Goal: Task Accomplishment & Management: Use online tool/utility

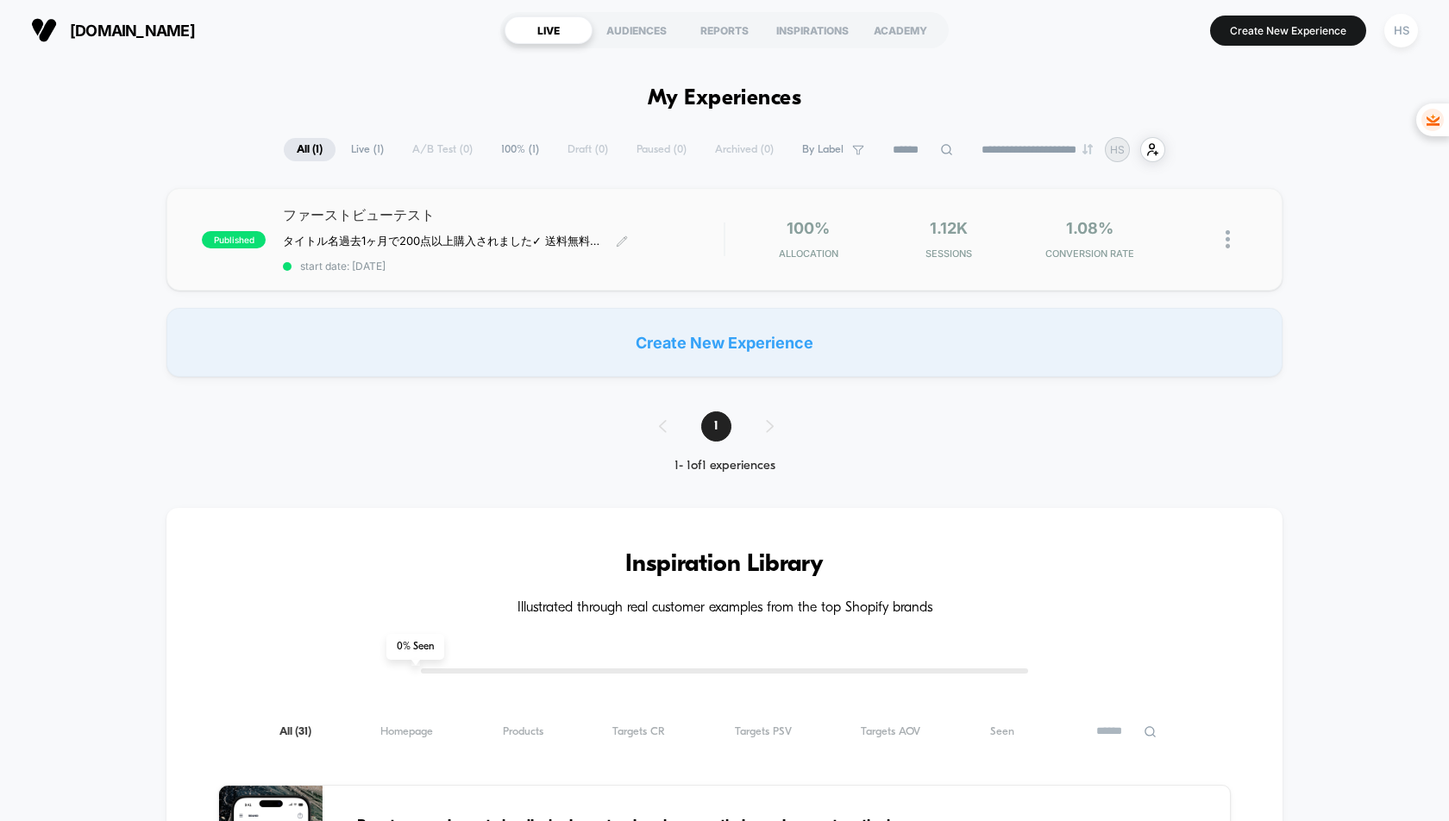
click at [393, 255] on div "ファーストビューテスト タイトル名 過去1ヶ月で200点以上購入されました ✓ 送料無料　✓ 30日間 全額返金保証　✓ 1年間の製品保証 ﻿ Click t…" at bounding box center [503, 239] width 441 height 66
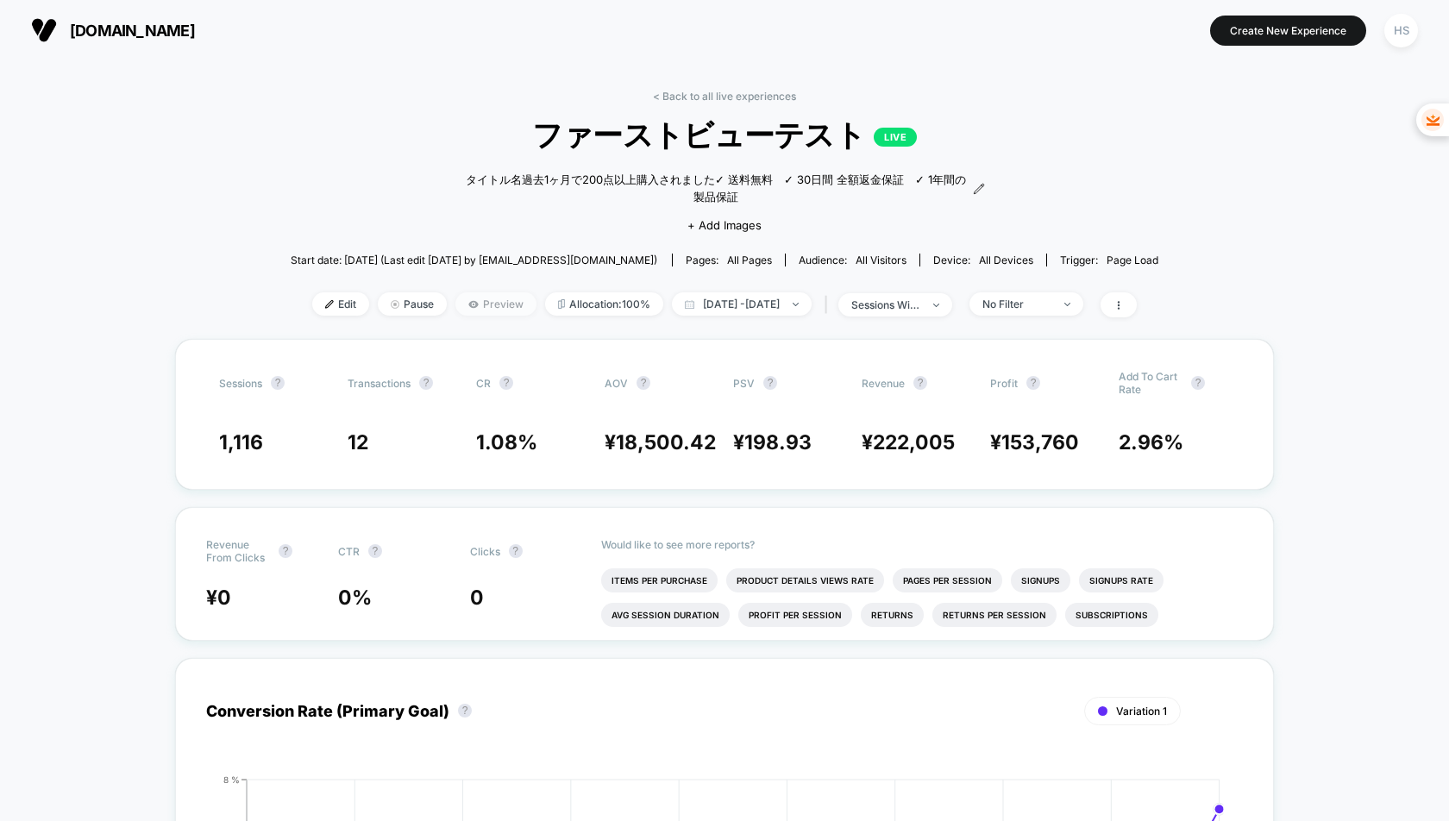
click at [456, 310] on span "Preview" at bounding box center [496, 303] width 81 height 23
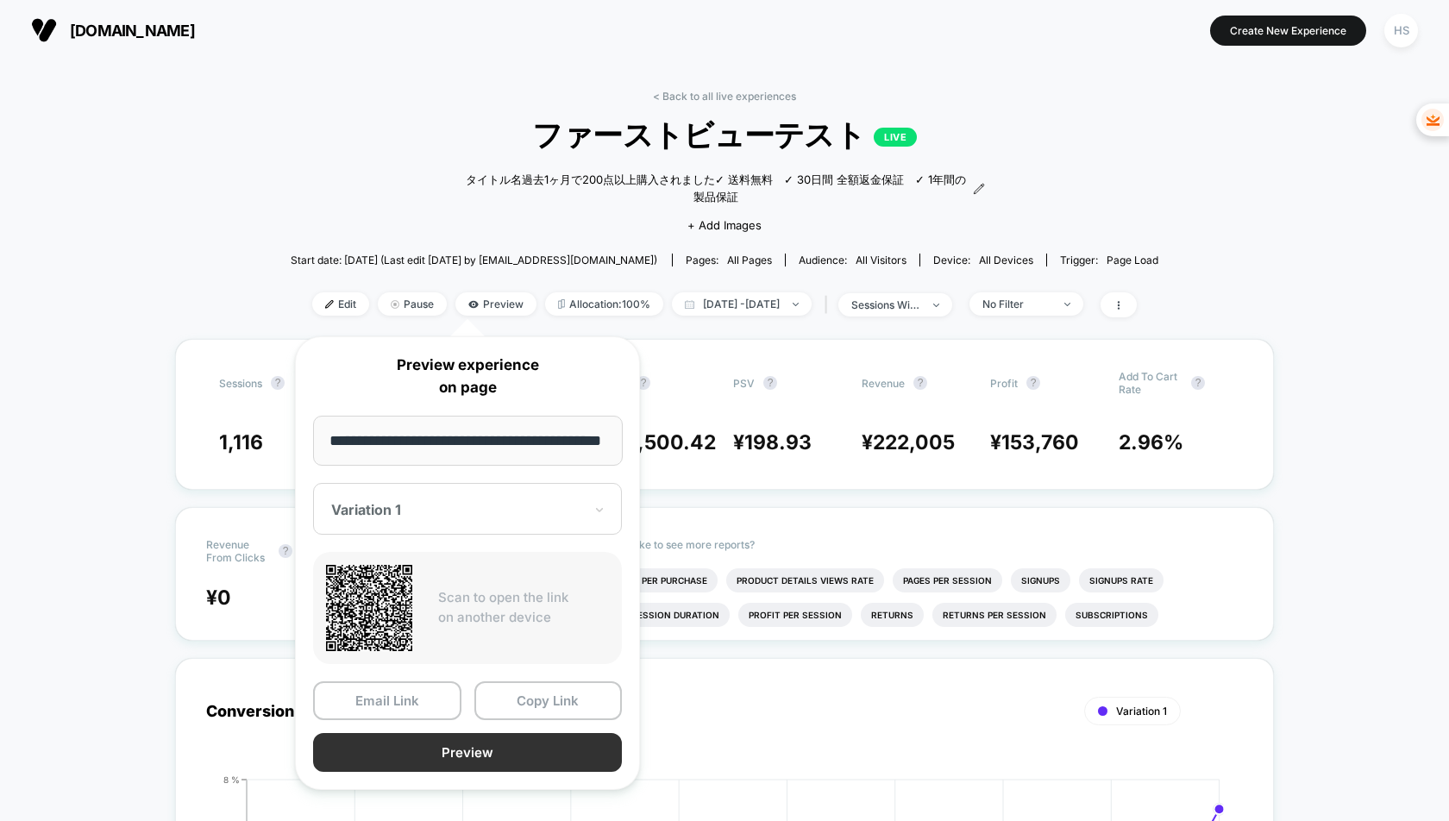
click at [493, 752] on button "Preview" at bounding box center [467, 752] width 309 height 39
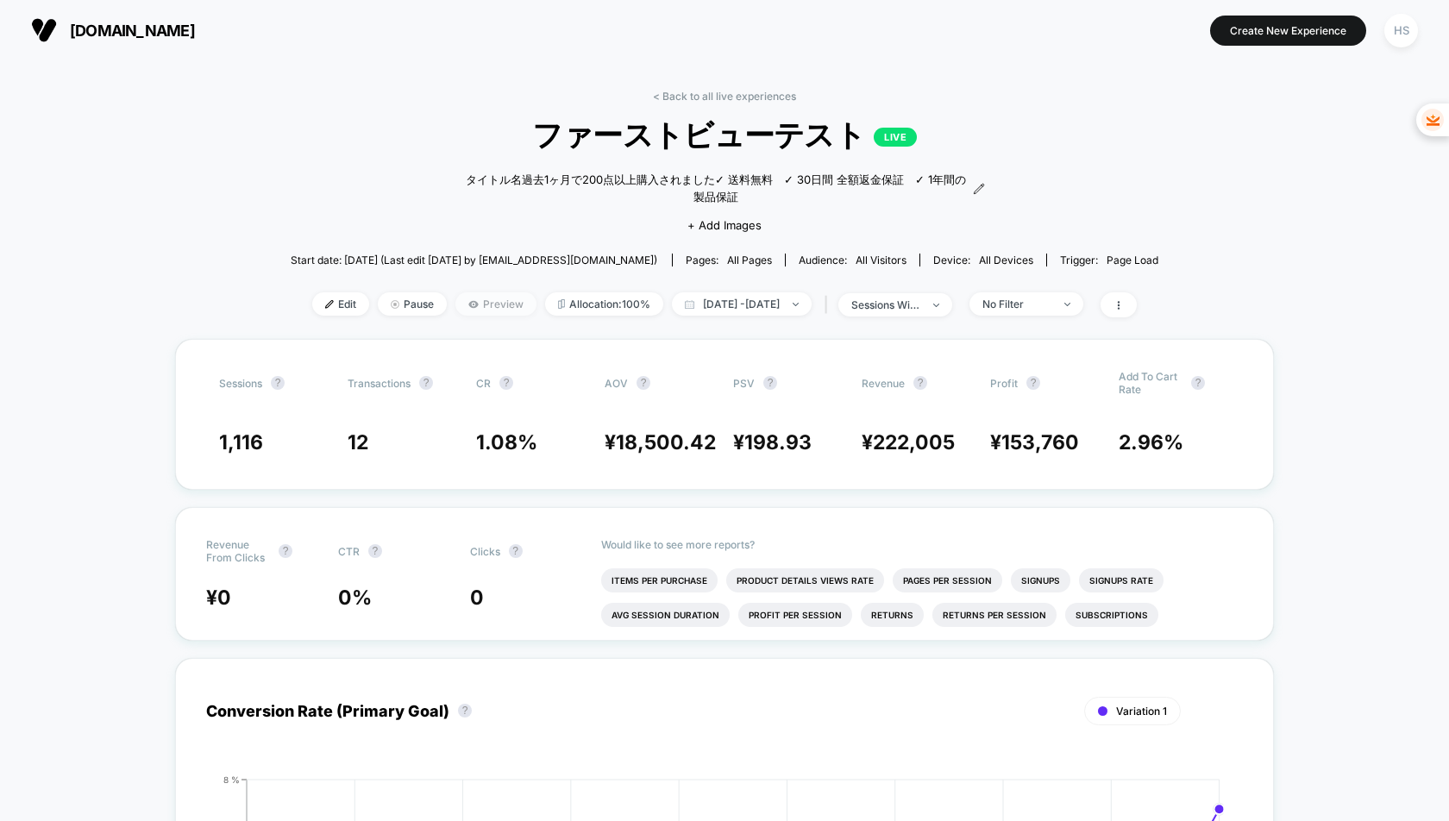
click at [456, 308] on span "Preview" at bounding box center [496, 303] width 81 height 23
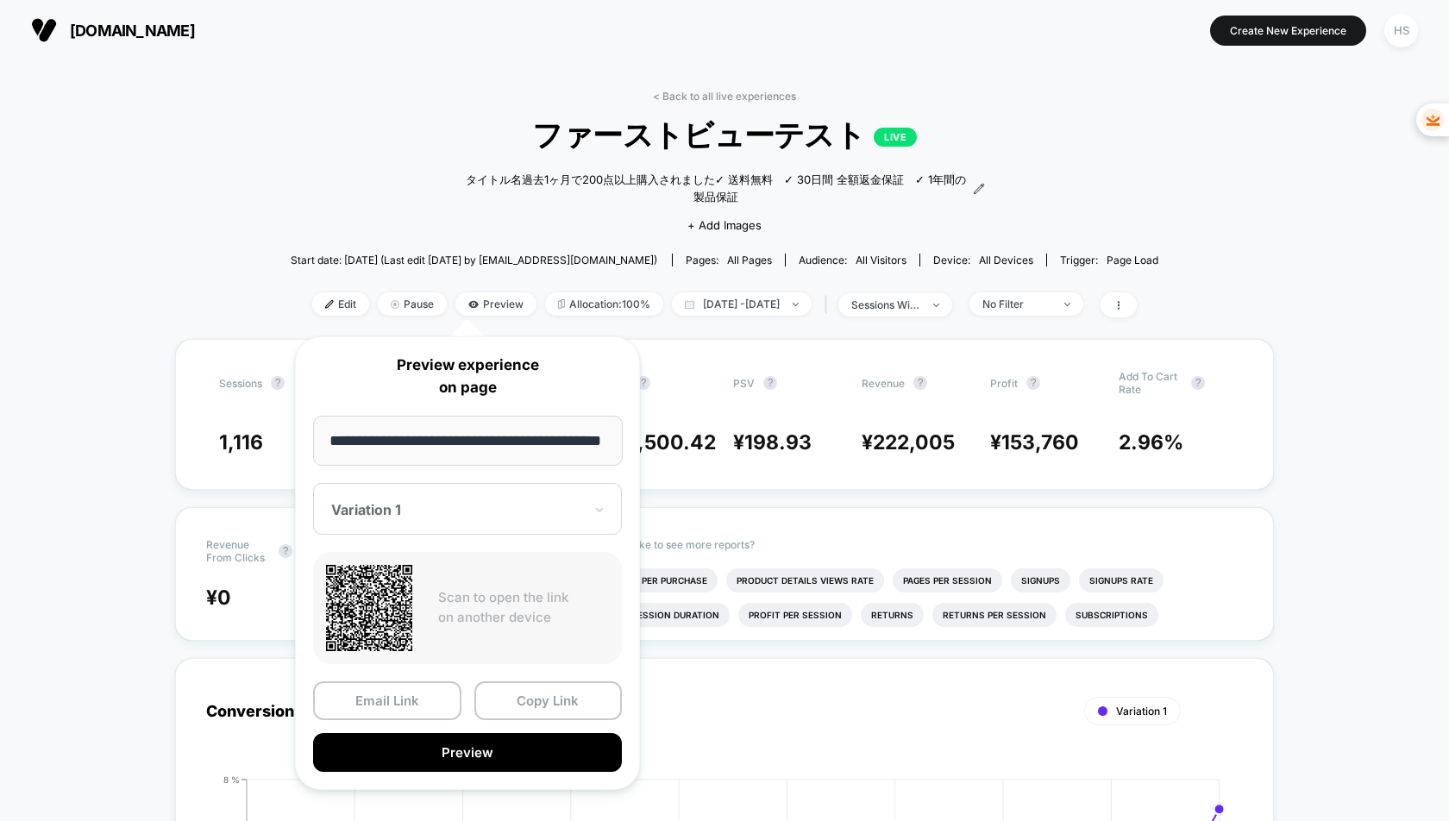
click at [462, 500] on div "Variation 1" at bounding box center [457, 510] width 255 height 21
click at [402, 593] on div "CONTROL" at bounding box center [468, 600] width 292 height 31
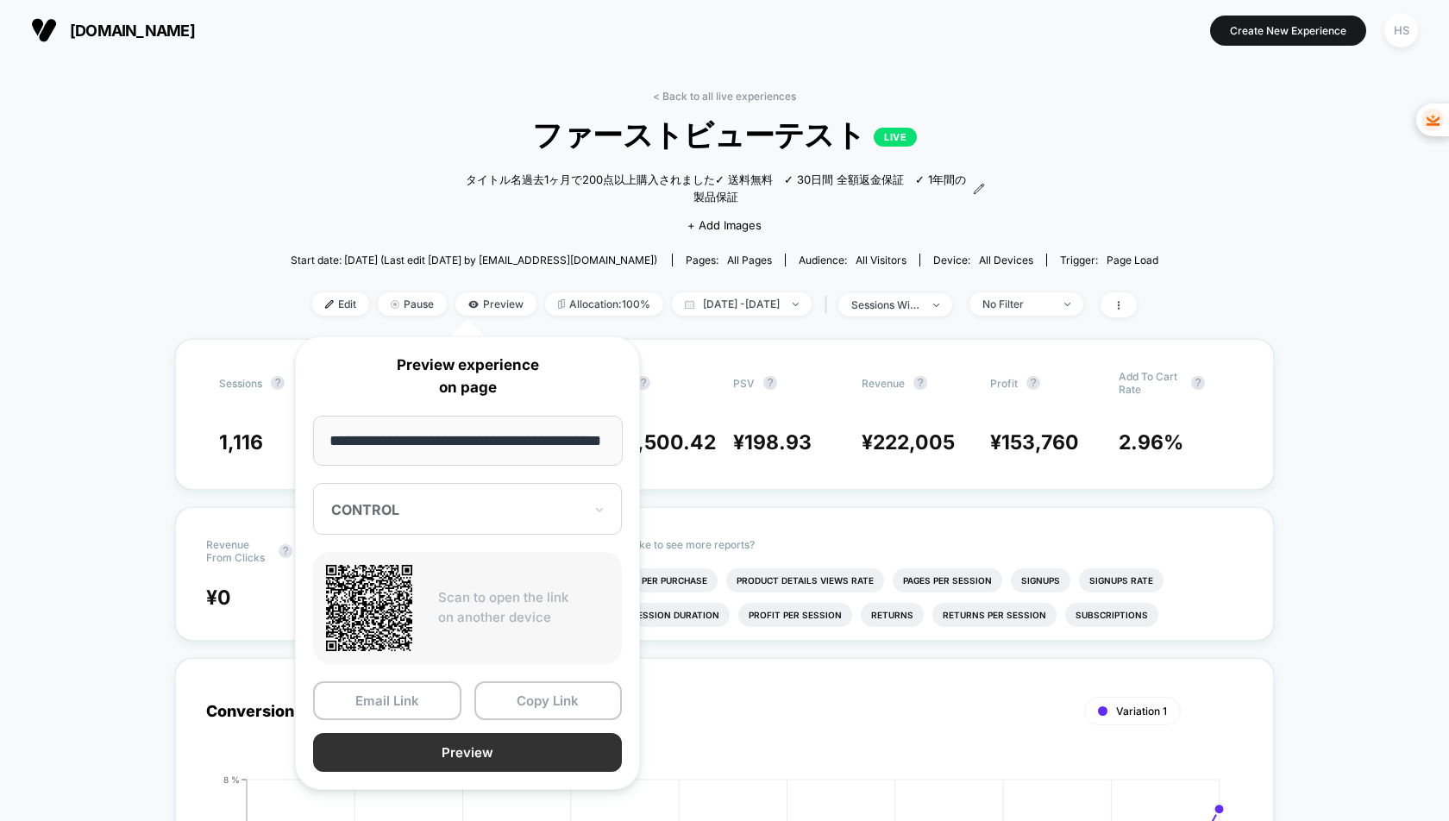
click at [473, 752] on button "Preview" at bounding box center [467, 752] width 309 height 39
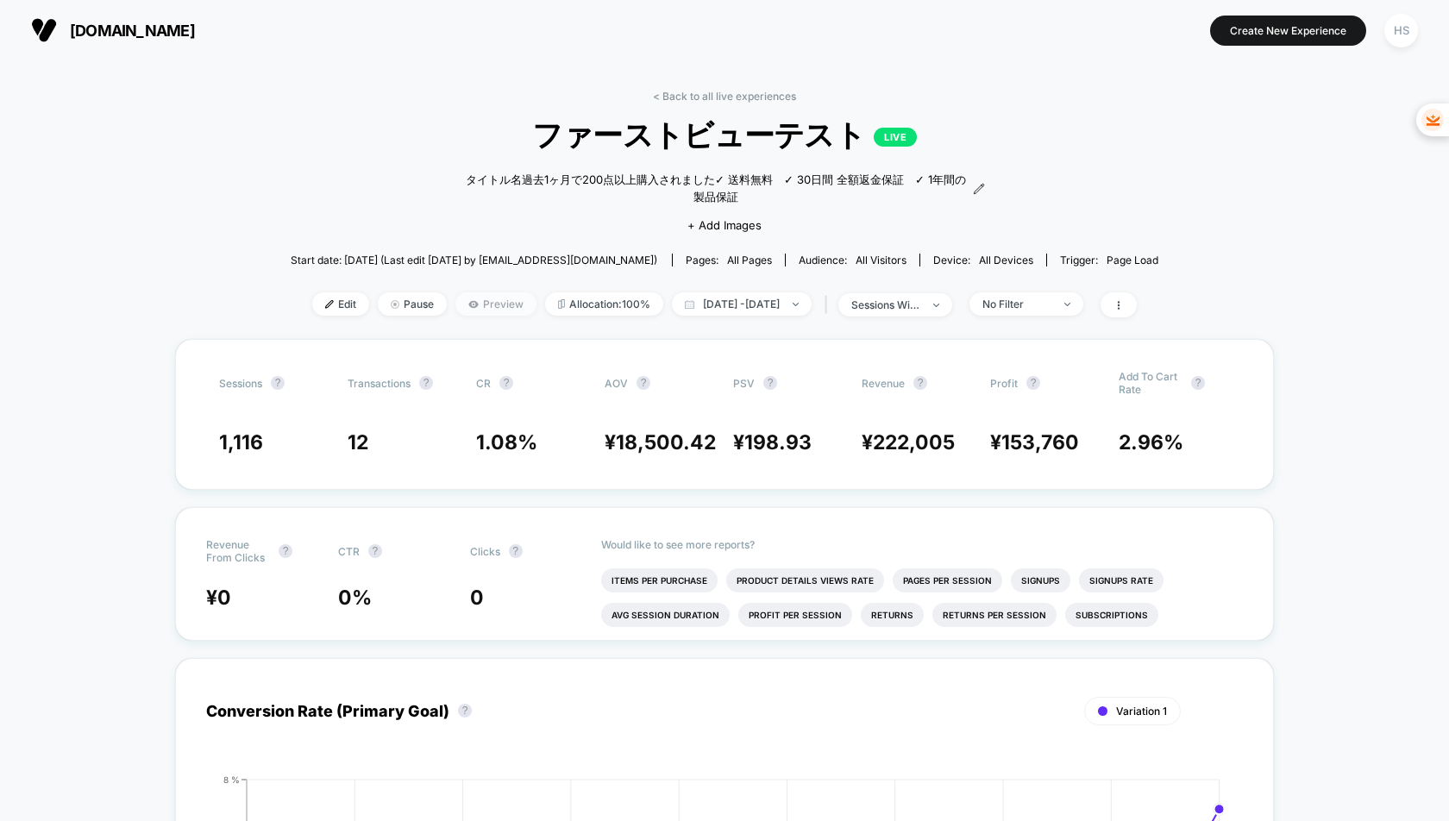
click at [466, 306] on span "Preview" at bounding box center [496, 303] width 81 height 23
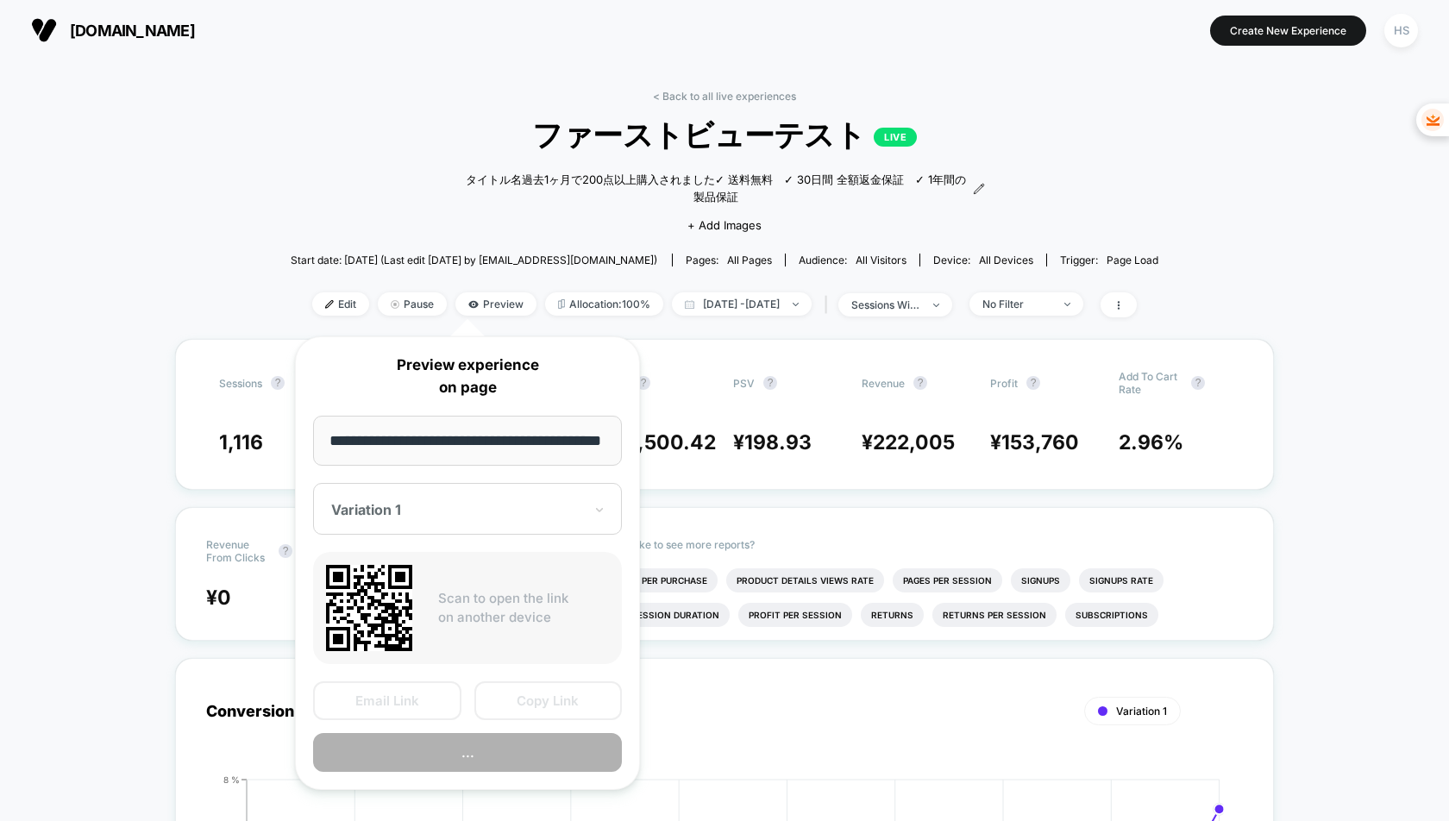
scroll to position [0, 34]
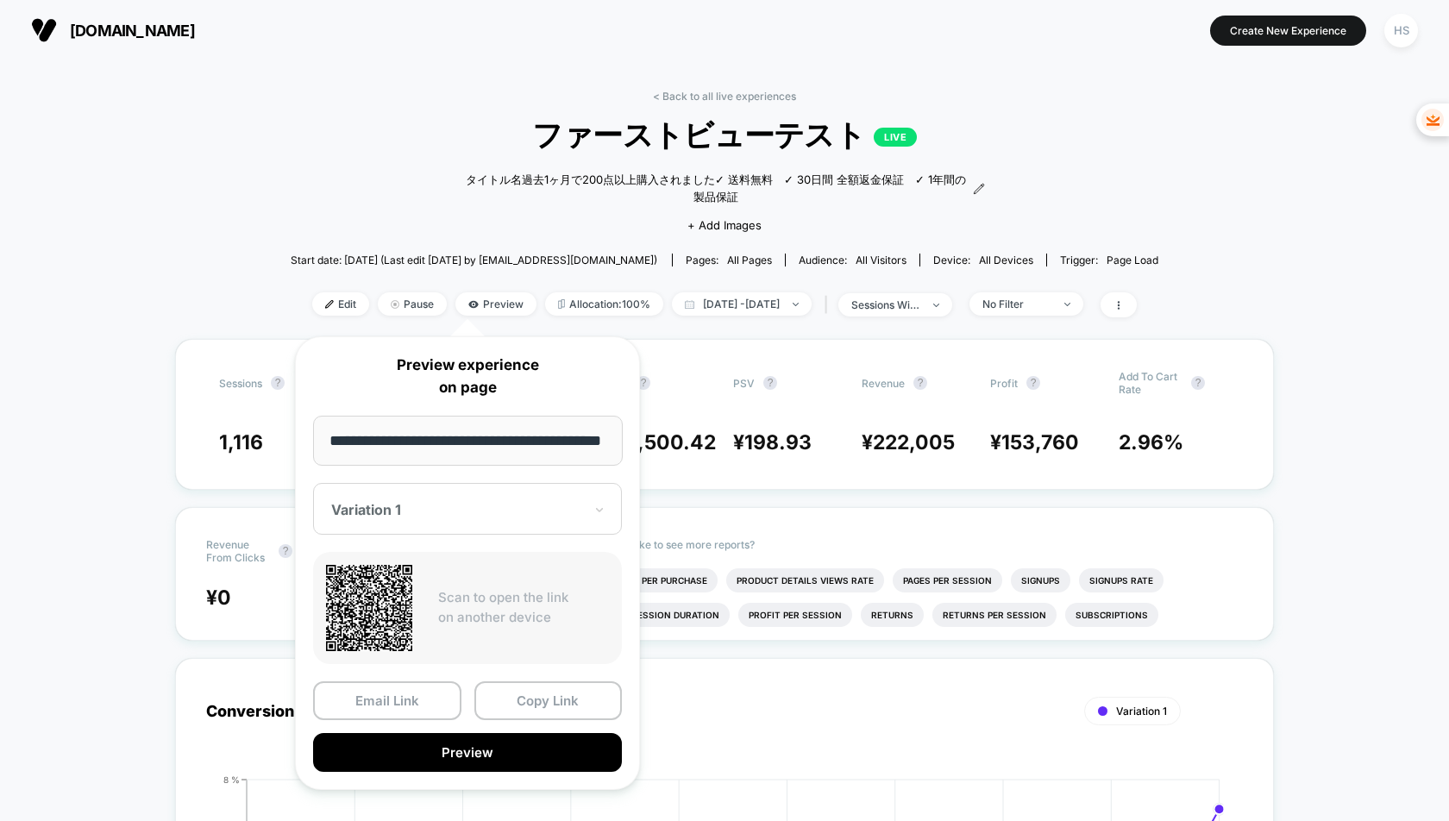
click at [503, 623] on p "Scan to open the link on another device" at bounding box center [523, 607] width 171 height 39
click at [558, 441] on input "**********" at bounding box center [468, 441] width 310 height 50
click at [519, 695] on button "Copy Link" at bounding box center [549, 701] width 148 height 39
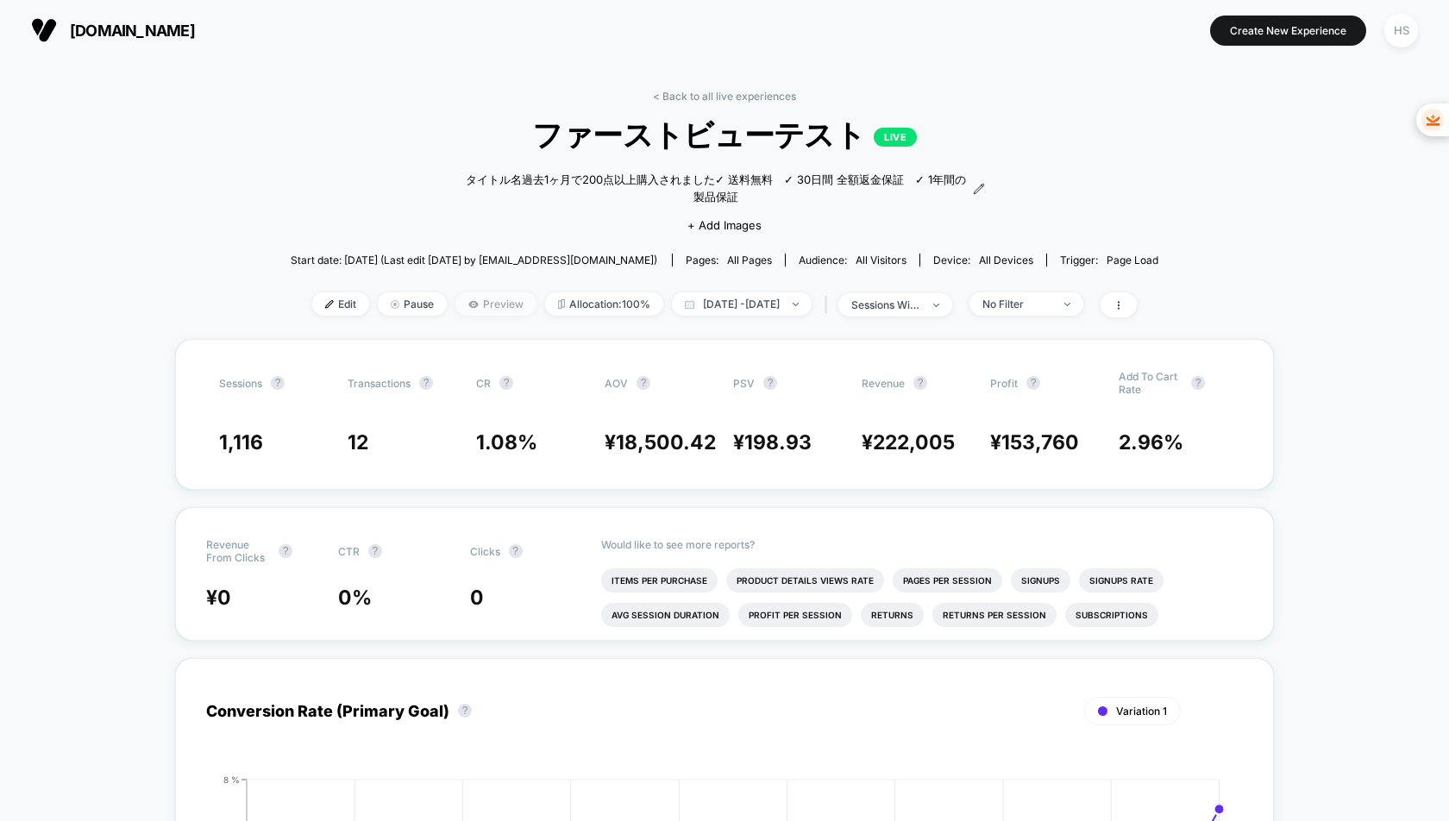
click at [466, 303] on span "Preview" at bounding box center [496, 303] width 81 height 23
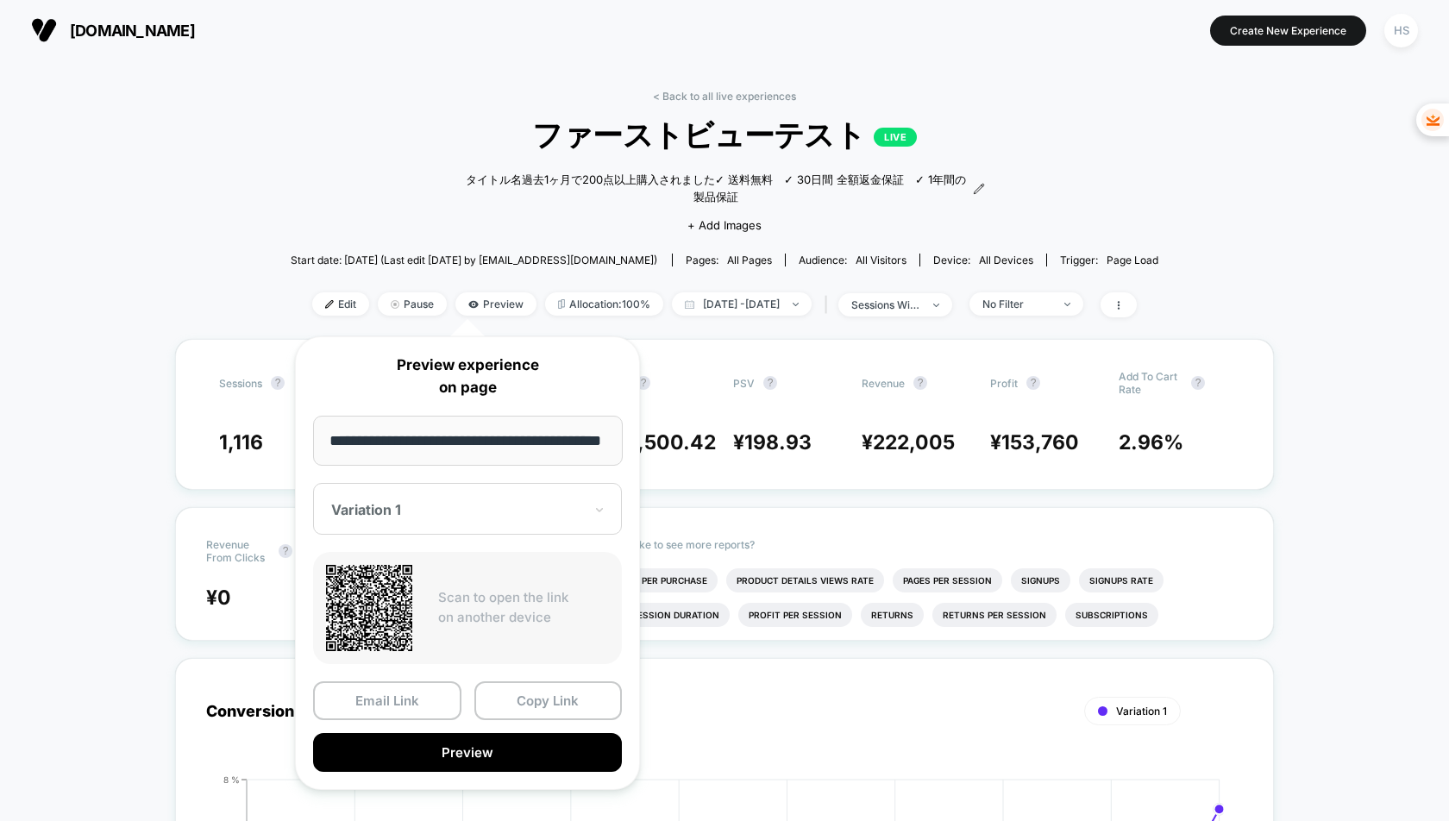
click at [442, 523] on div "Variation 1" at bounding box center [467, 509] width 309 height 52
click at [440, 598] on div "CONTROL" at bounding box center [468, 600] width 292 height 31
click at [525, 701] on button "Copy Link" at bounding box center [549, 701] width 148 height 39
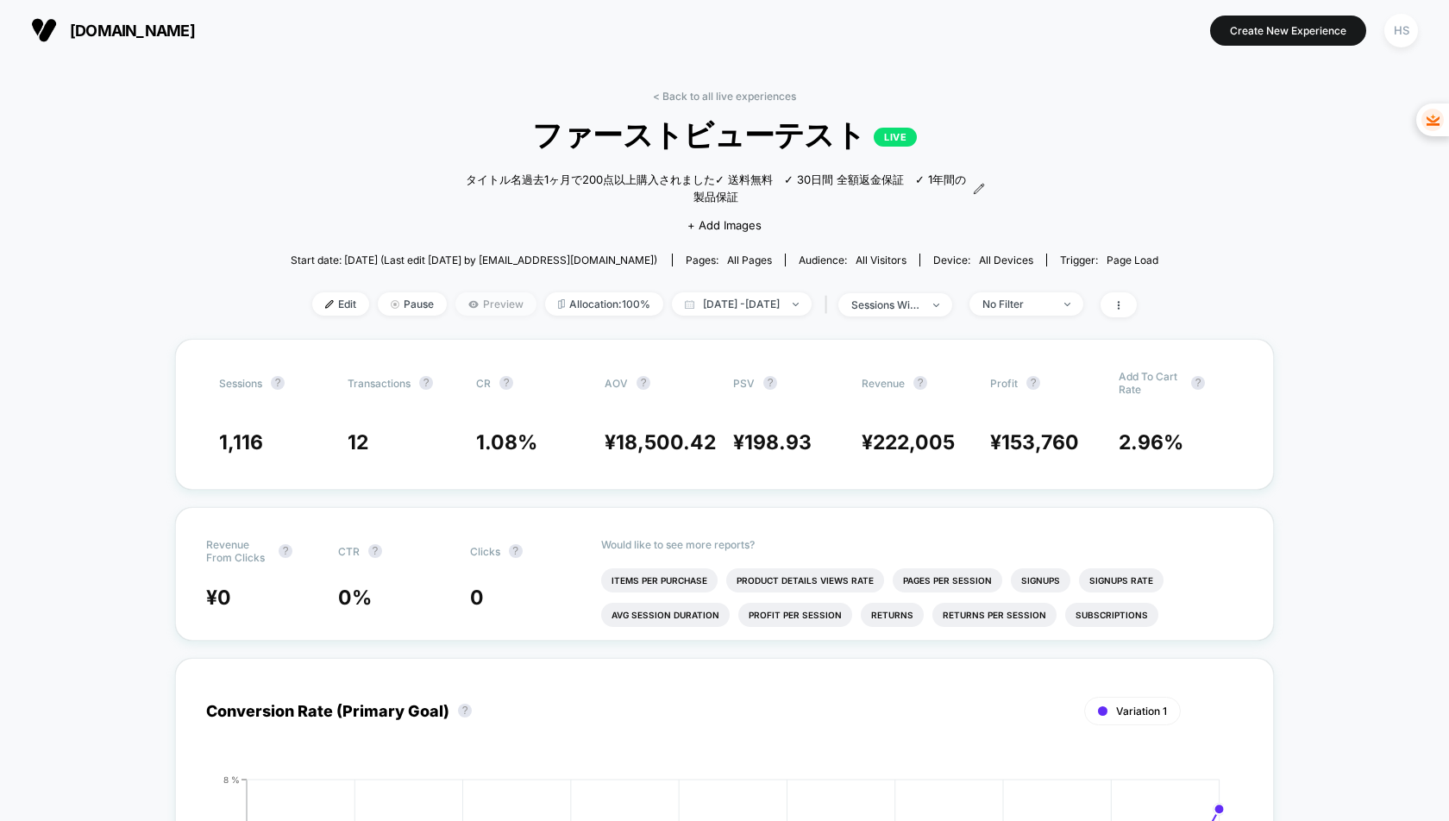
click at [462, 312] on span "Preview" at bounding box center [496, 303] width 81 height 23
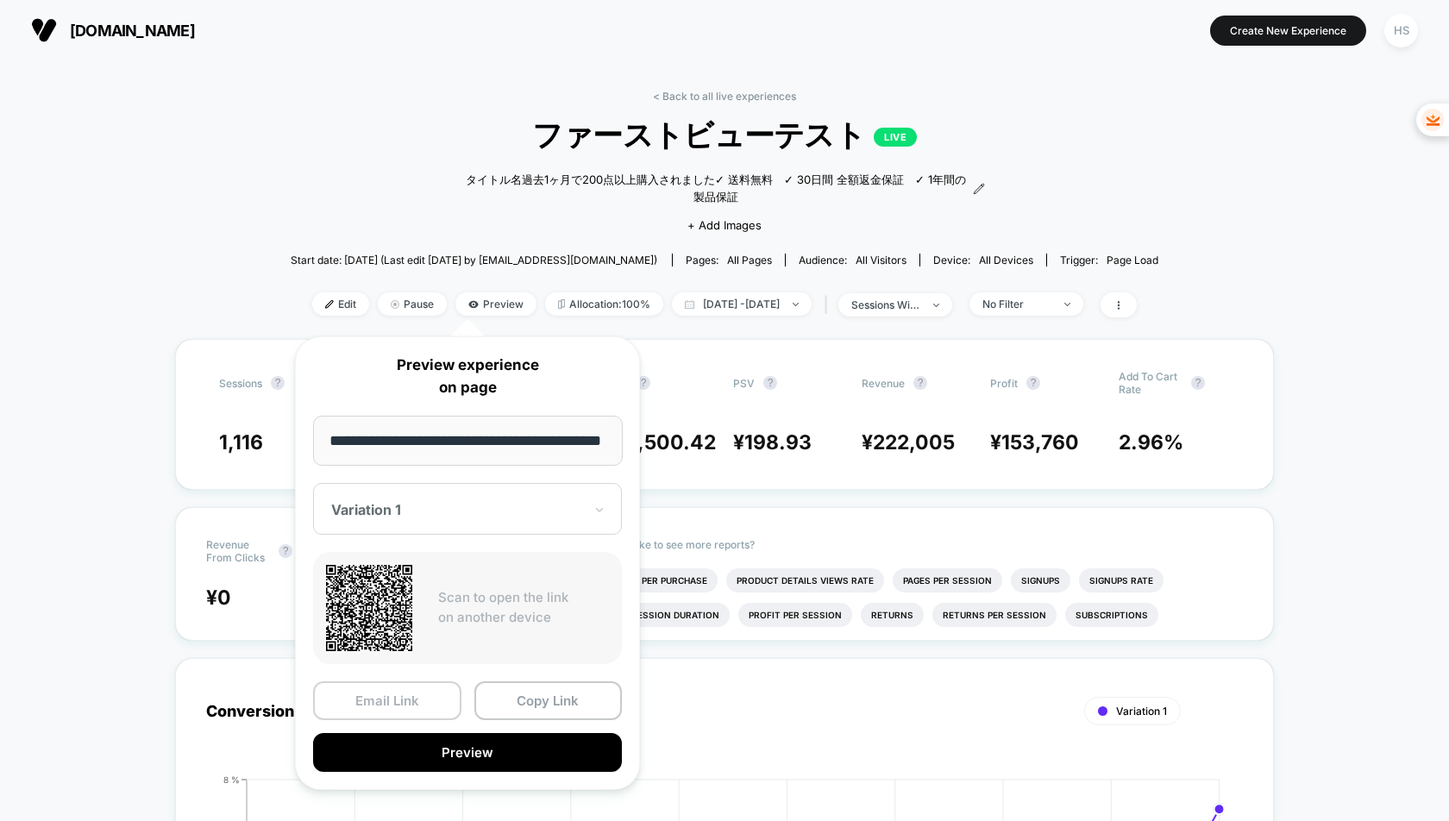
click at [415, 697] on button "Email Link" at bounding box center [387, 701] width 148 height 39
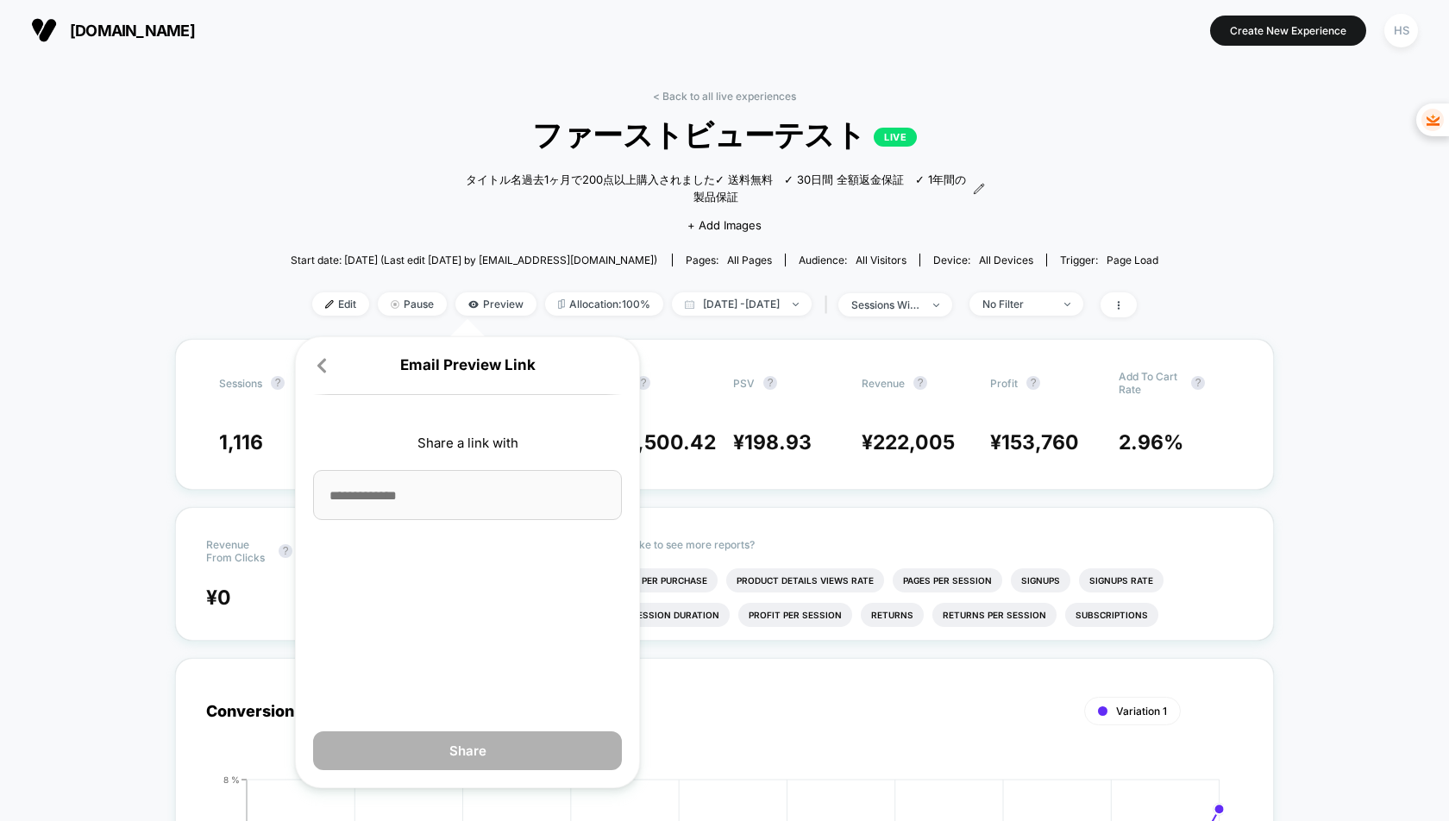
click at [311, 361] on div "Email Preview Link Share a link with Share" at bounding box center [467, 562] width 345 height 452
click at [314, 365] on icon at bounding box center [321, 365] width 17 height 17
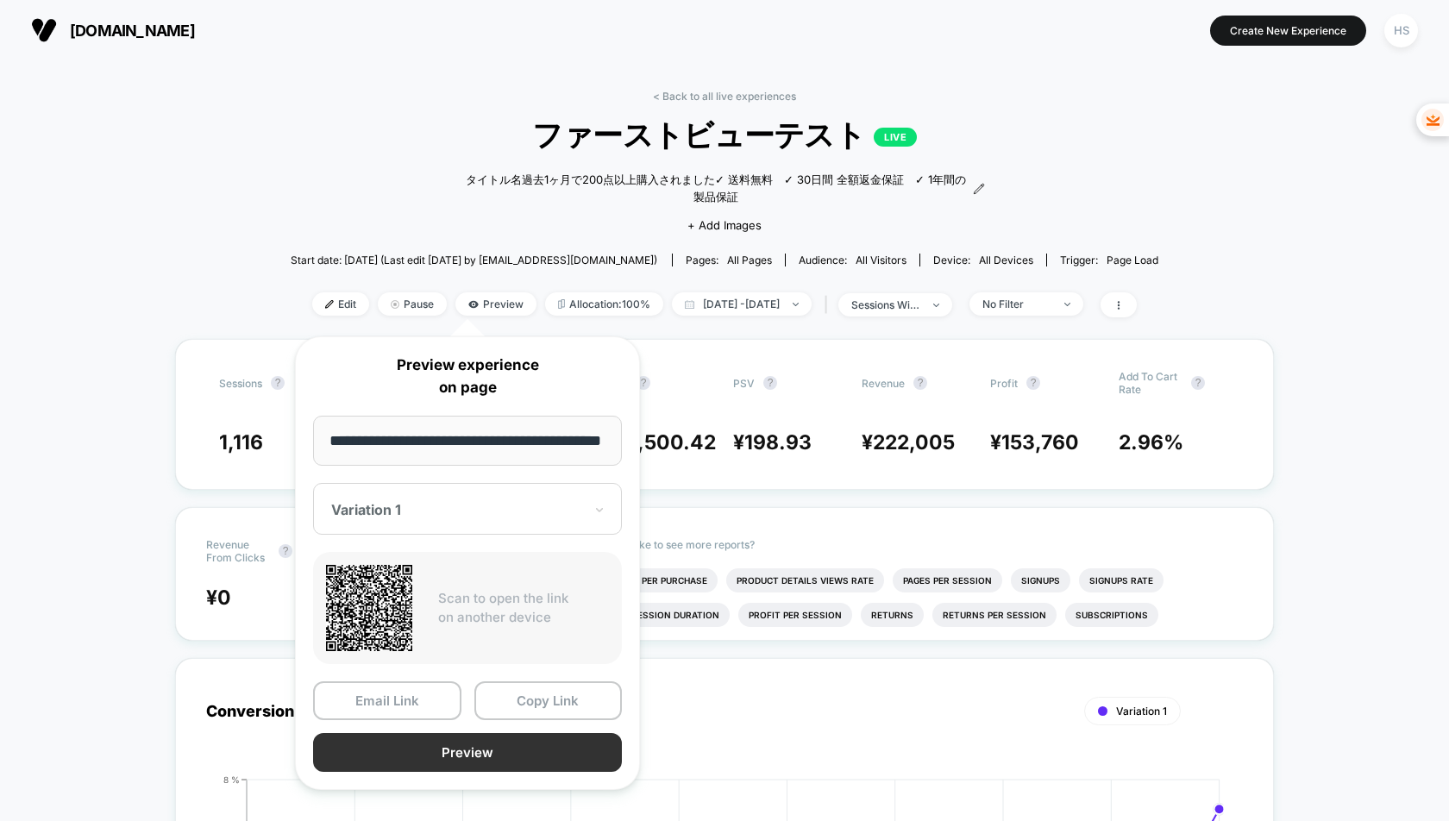
click at [487, 752] on button "Preview" at bounding box center [467, 752] width 309 height 39
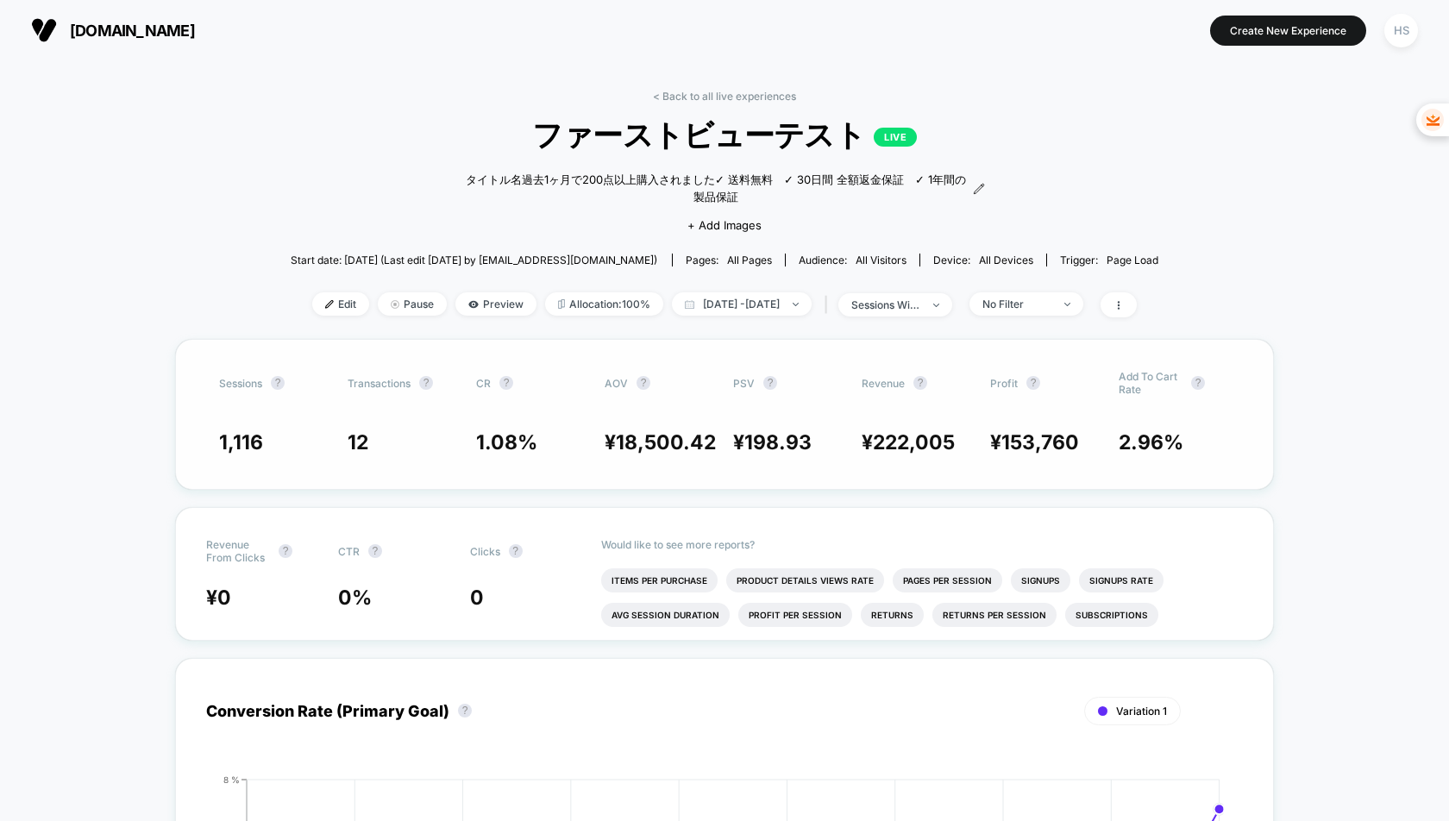
click at [500, 416] on div "Sessions ? Transactions ? CR ? AOV ? PSV ? Revenue ? Profit ? Add To Cart Rate …" at bounding box center [724, 414] width 1099 height 151
click at [1124, 304] on icon at bounding box center [1119, 305] width 10 height 10
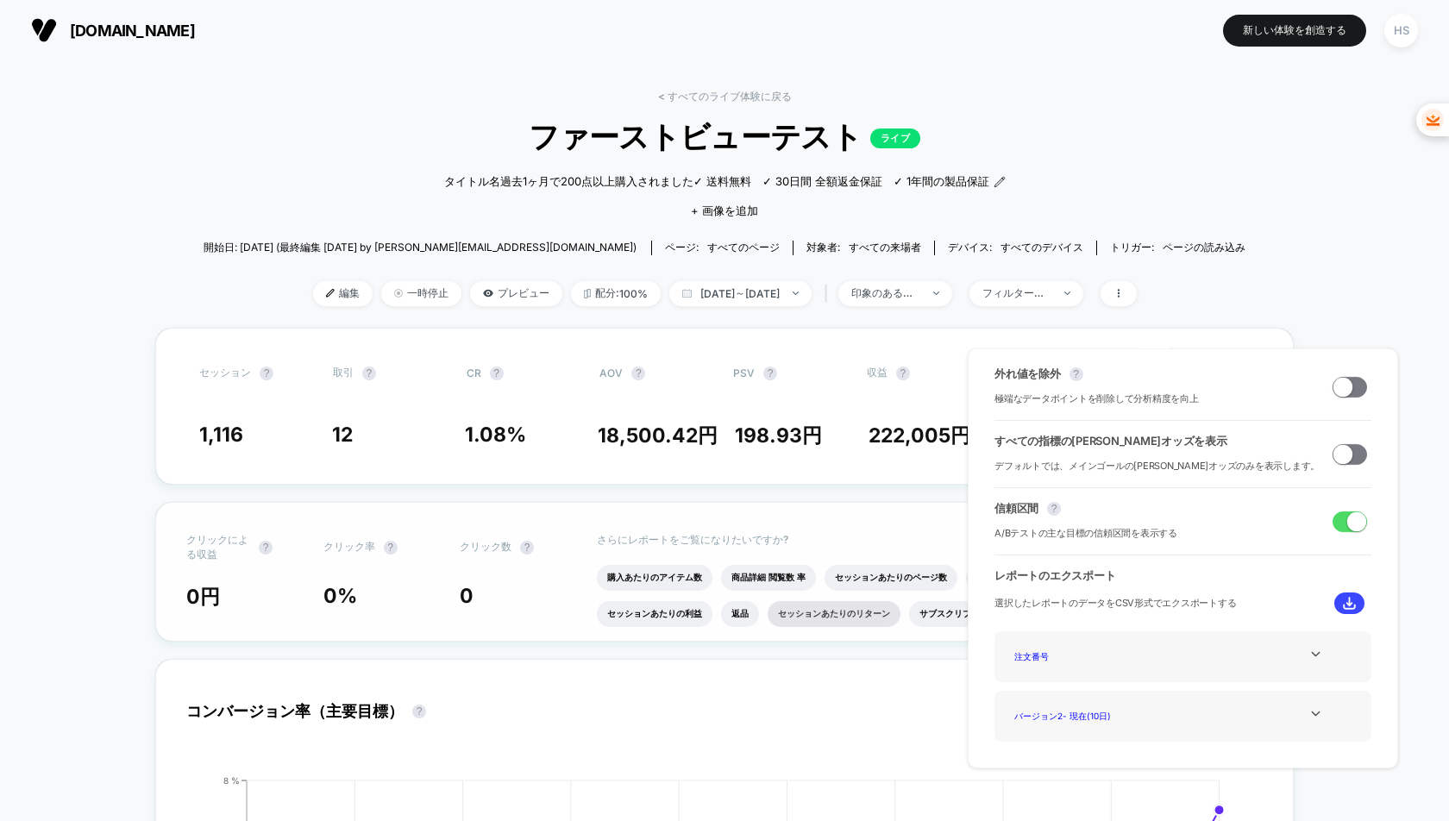
scroll to position [9, 0]
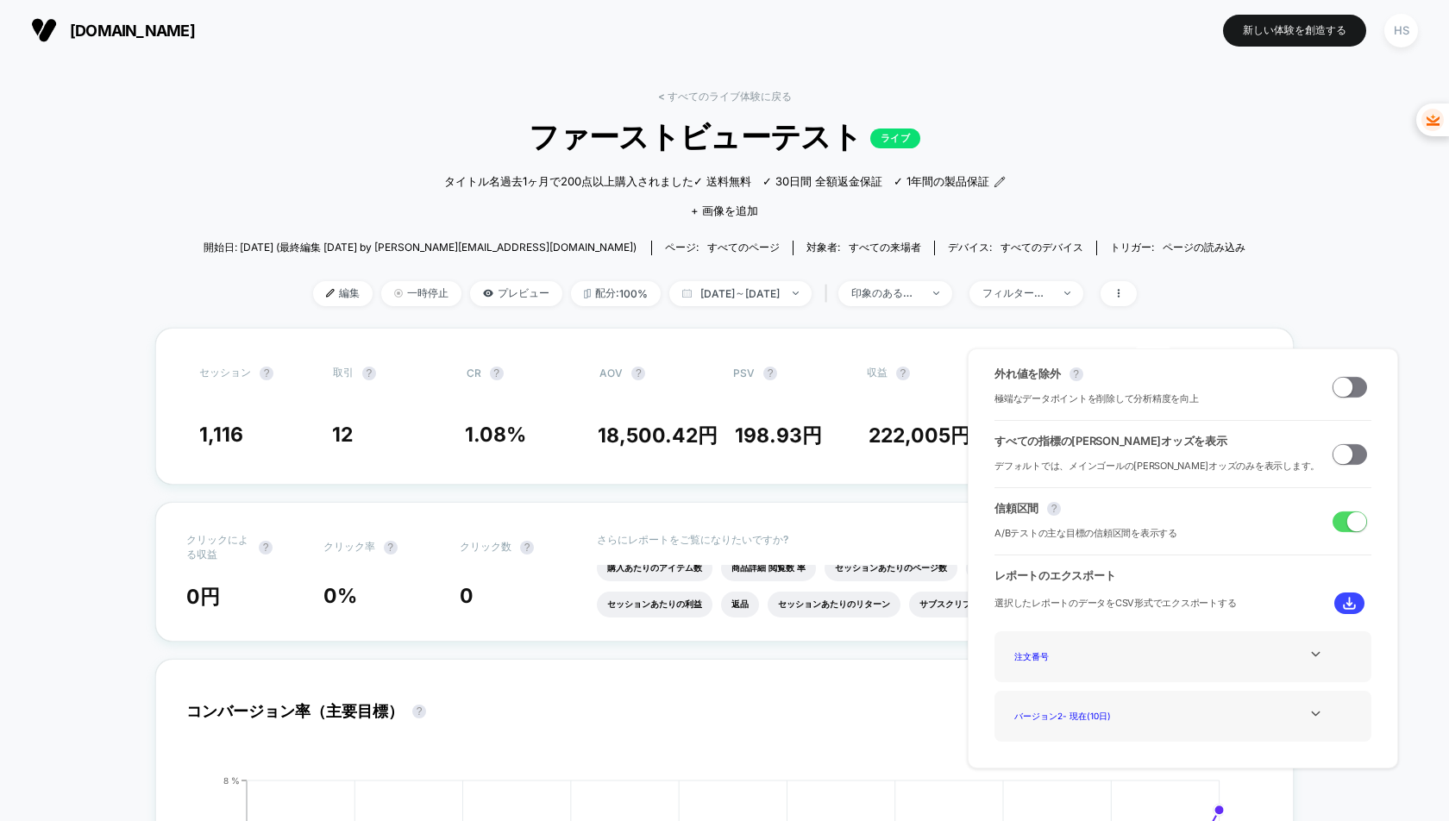
click at [1175, 299] on div "< すべてのライブ体験に戻る ファーストビューテスト ライブ タイトル名 過去1ヶ月で200点以上購入されました ✓ 送料無料　✓ 30日間 全額返金保証　✓…" at bounding box center [725, 209] width 1043 height 238
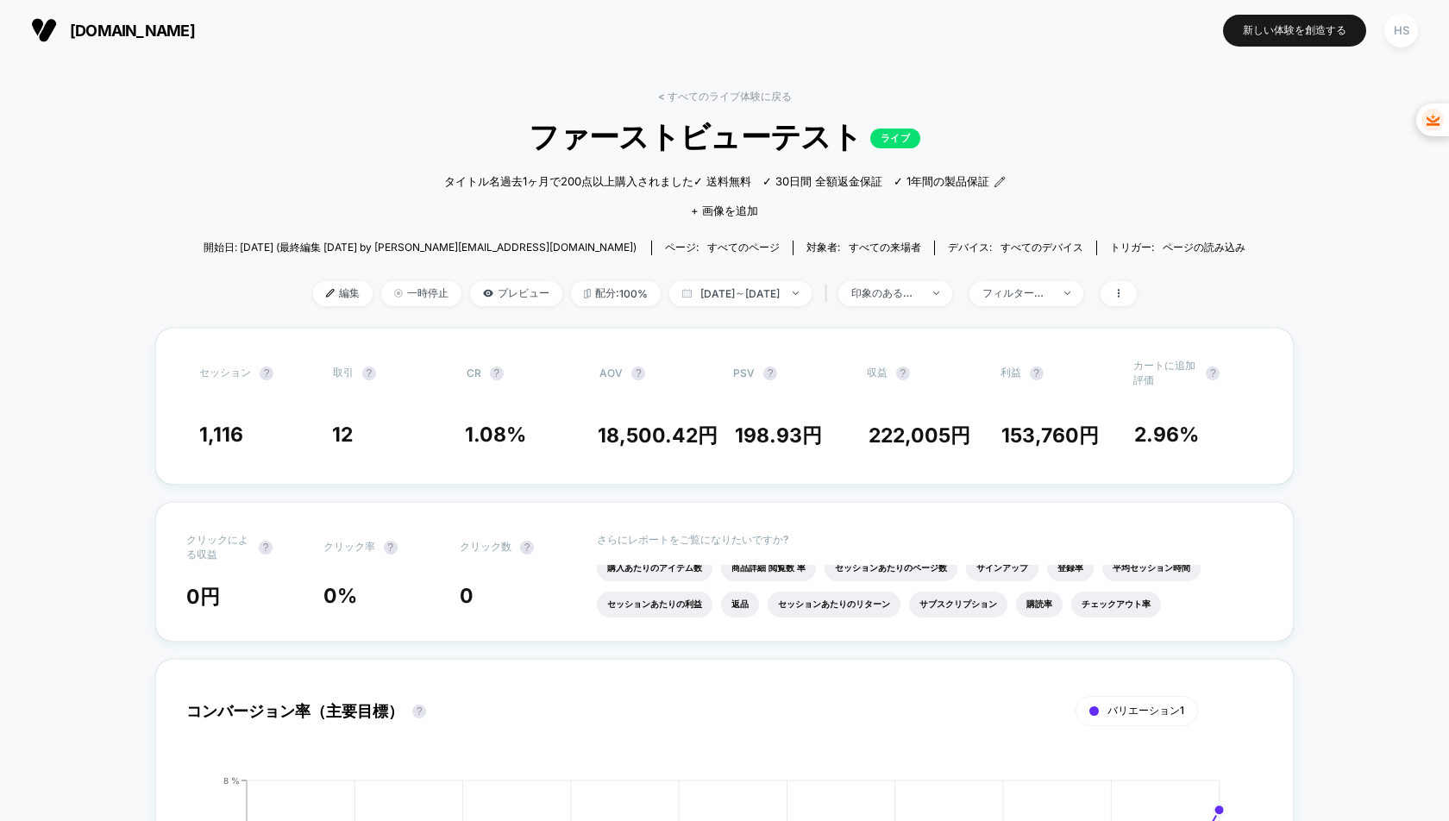
click at [902, 299] on font "印象のあるセッション" at bounding box center [904, 292] width 104 height 13
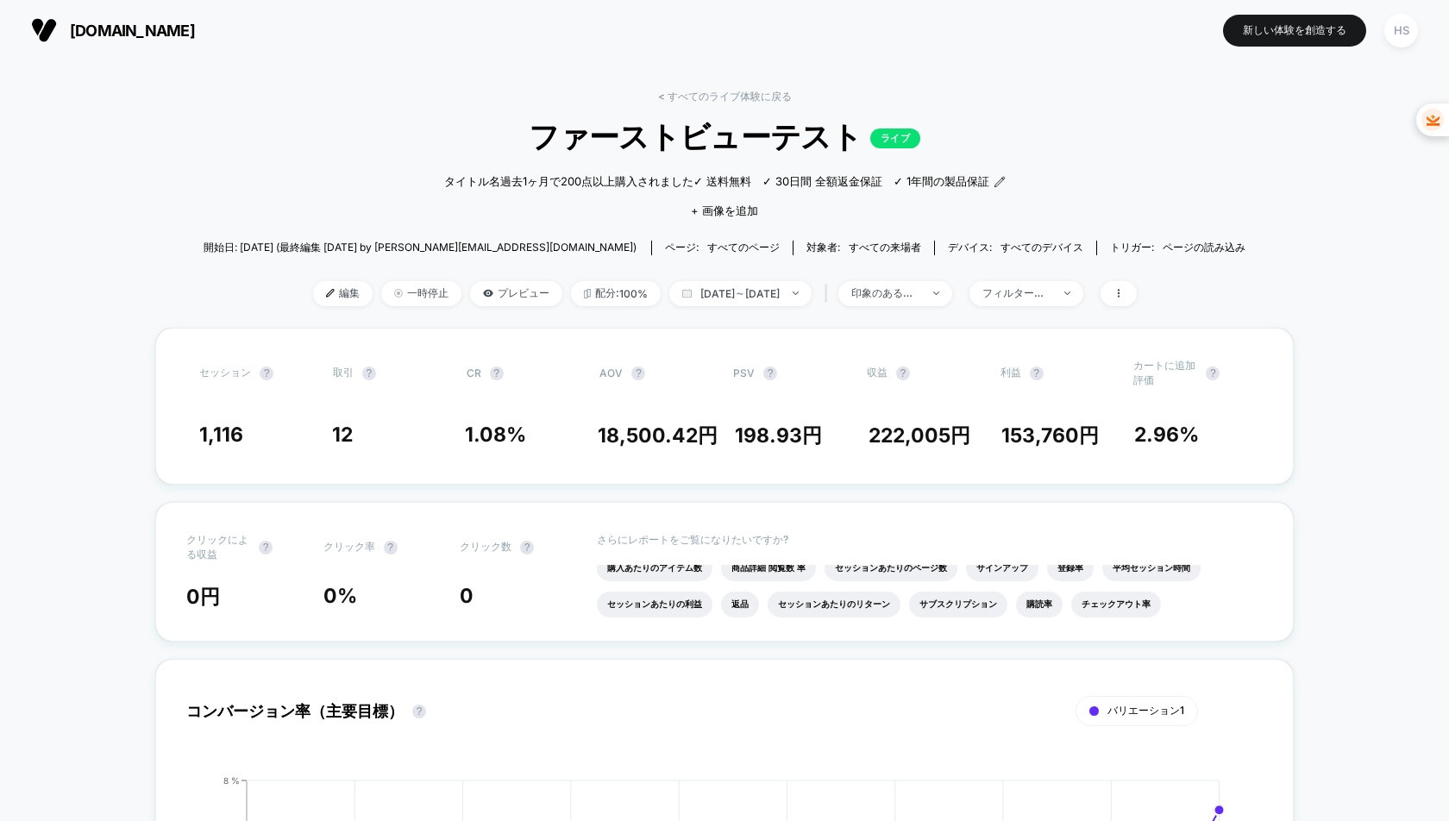
click at [498, 299] on font "プレビュー" at bounding box center [524, 292] width 52 height 13
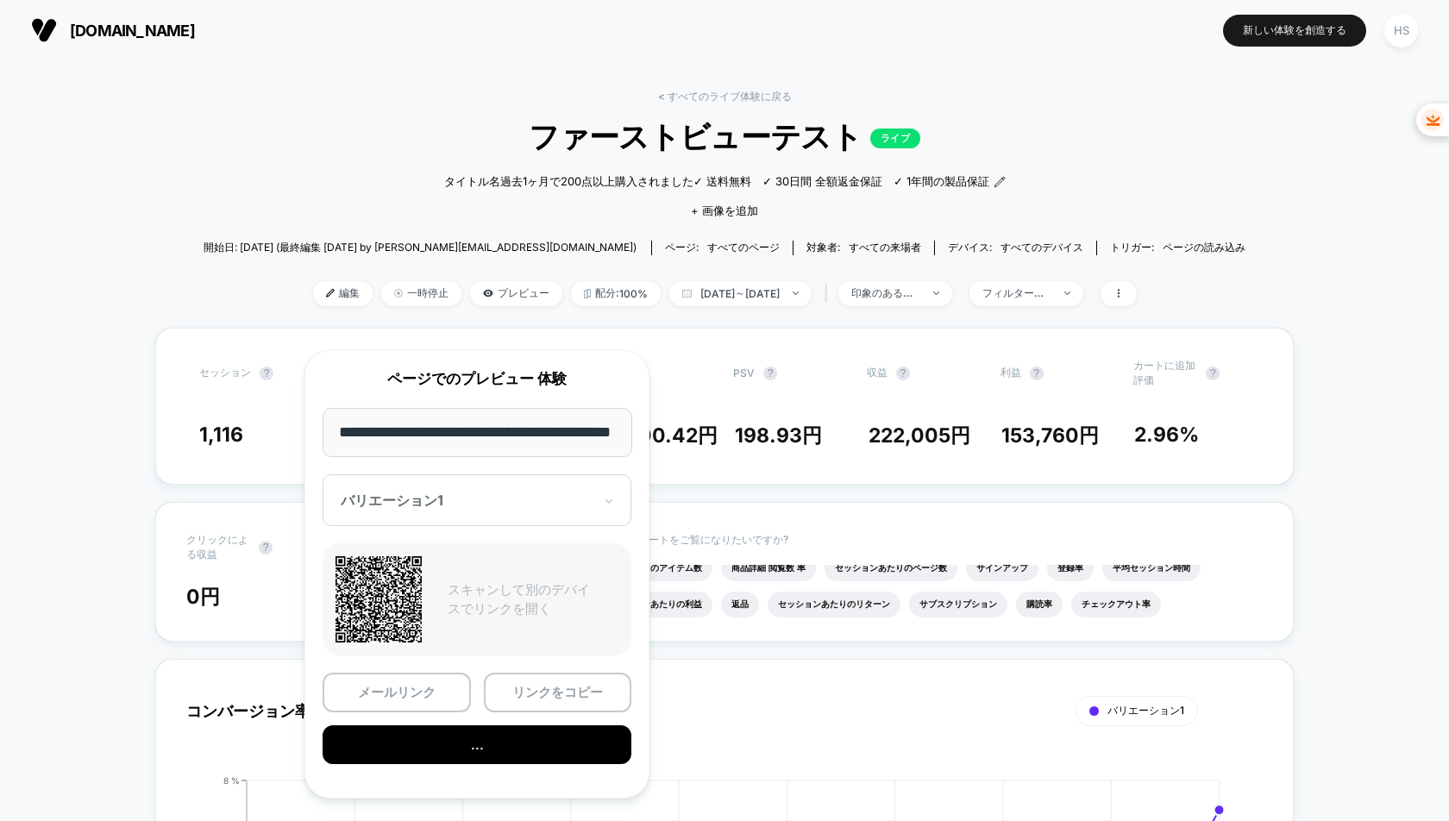
scroll to position [0, 0]
click at [520, 757] on button "..." at bounding box center [477, 745] width 309 height 39
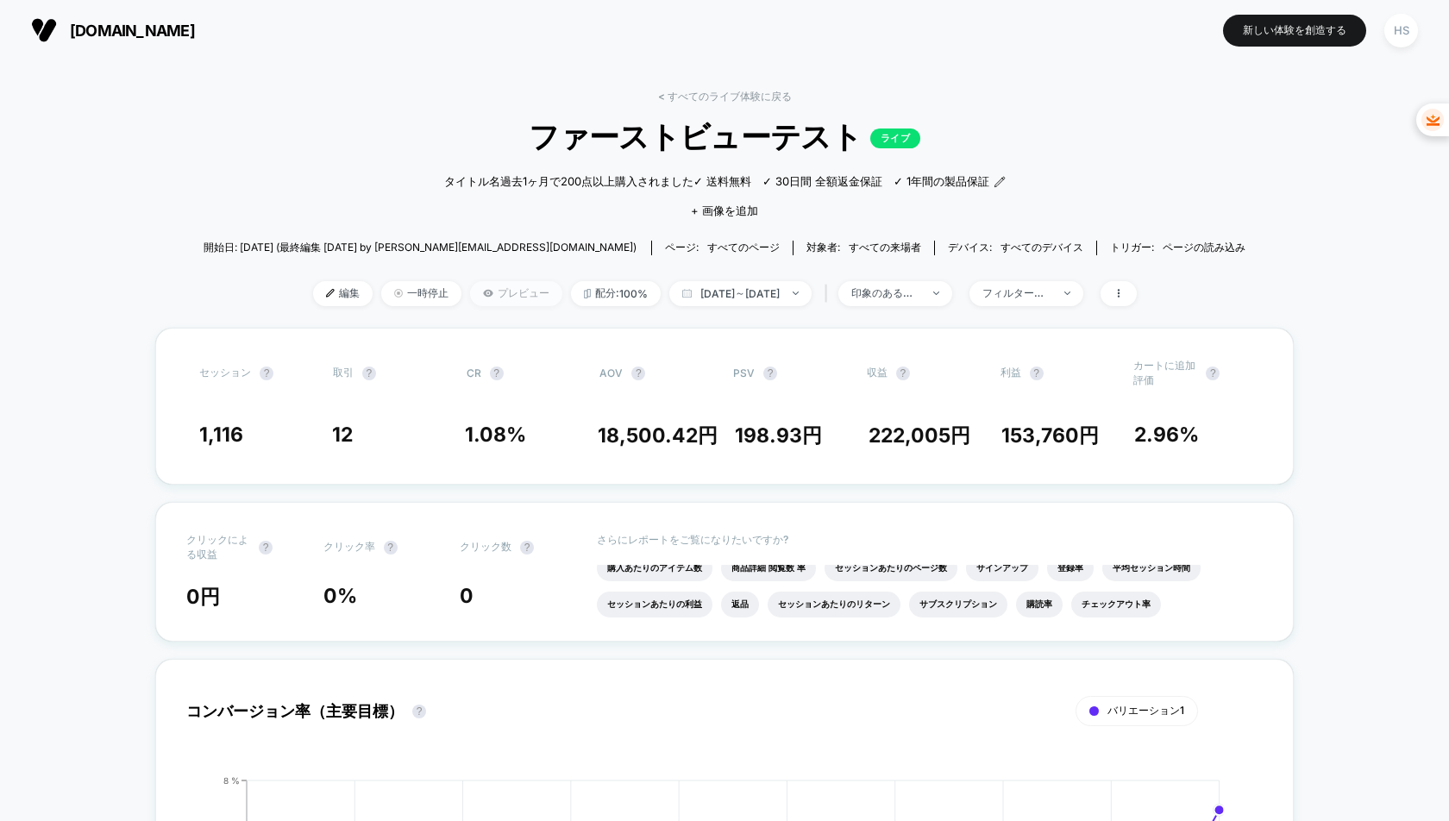
click at [498, 299] on font "プレビュー" at bounding box center [524, 292] width 52 height 13
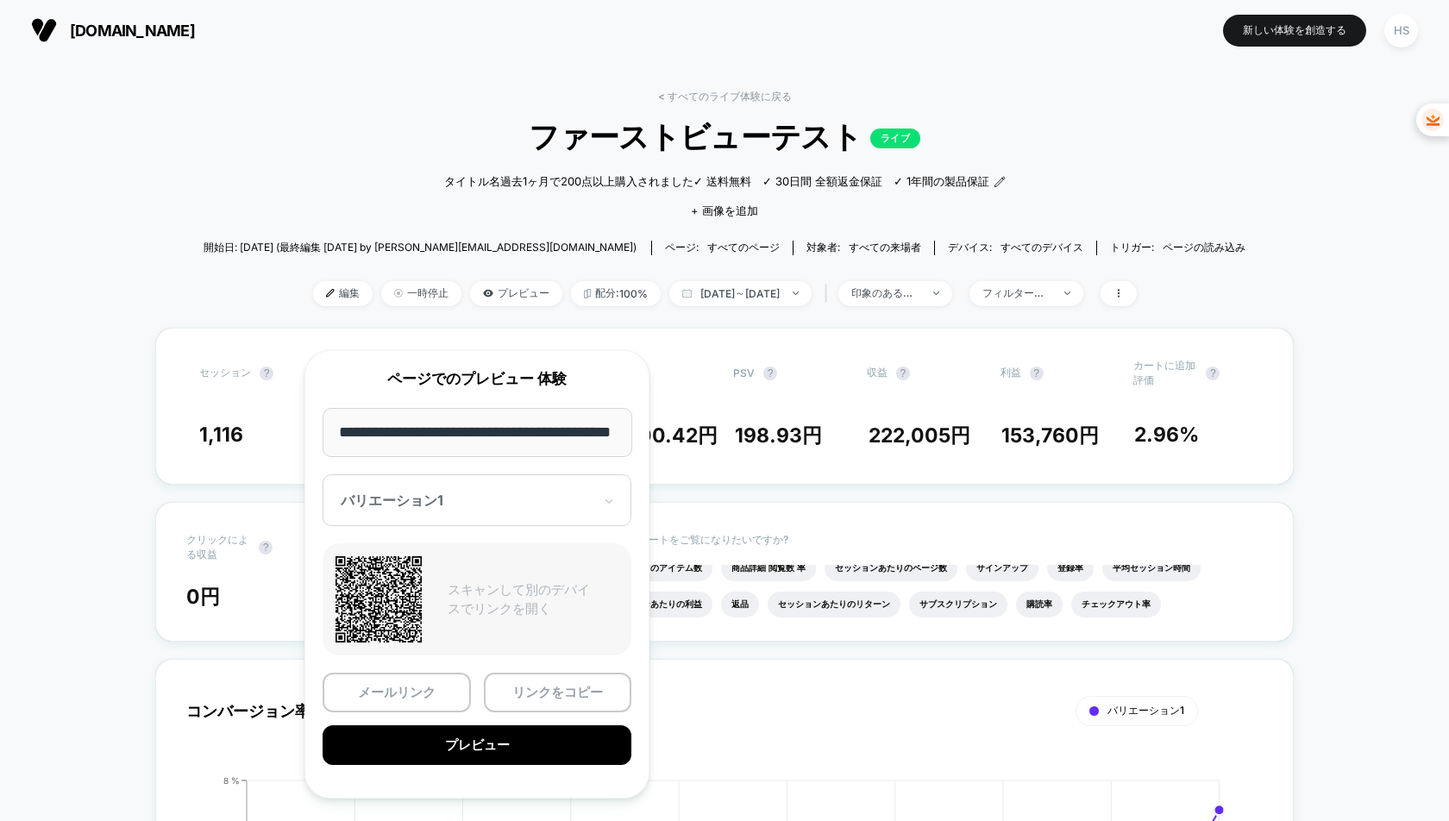
click at [517, 500] on div at bounding box center [467, 501] width 252 height 17
click at [707, 426] on div "セッション ? 取引 ? CR ? AOV ? PSV ? 収益 ? 利益 ? カートに追加 評価 ? 1,116 12 1.08 % 18,500.42 円…" at bounding box center [724, 406] width 1139 height 157
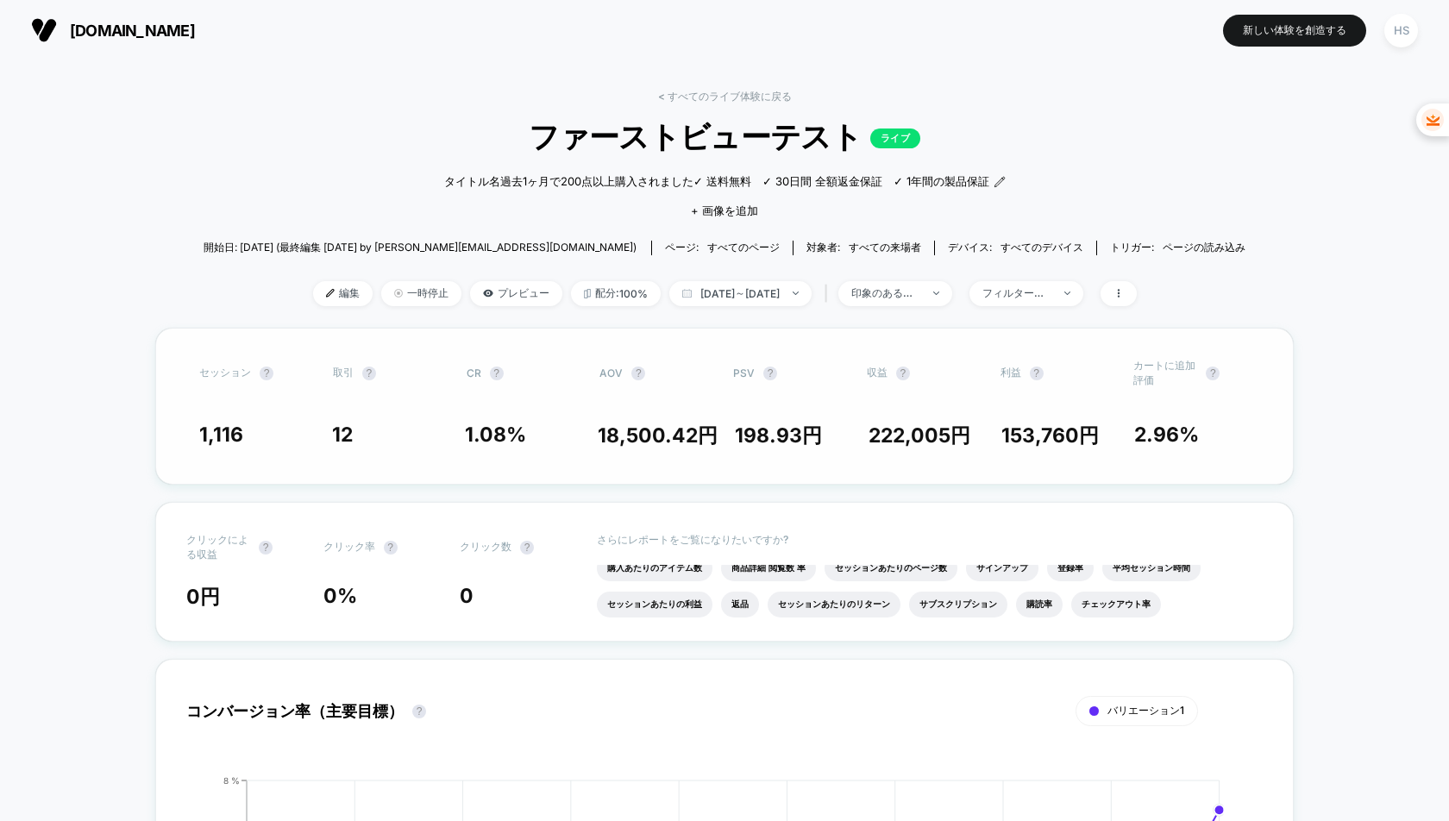
click at [626, 437] on div "セッション ? 取引 ? CR ? AOV ? PSV ? 収益 ? 利益 ? カートに追加 評価 ? 1,116 12 1.08 % 18,500.42 円…" at bounding box center [724, 406] width 1139 height 157
click at [1124, 299] on icon at bounding box center [1119, 293] width 10 height 10
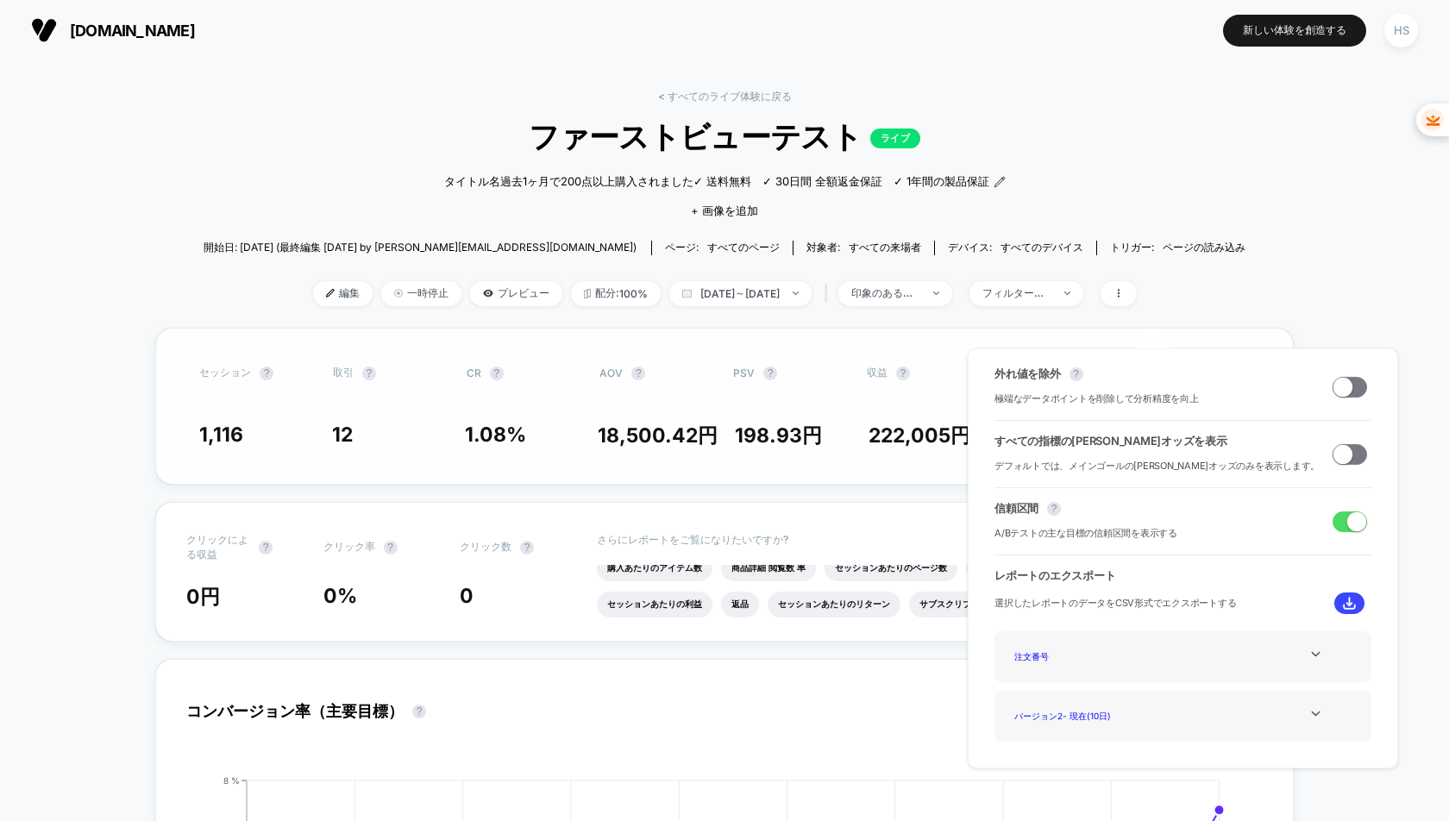
click at [840, 388] on div "セッション ? 取引 ? CR ? AOV ? PSV ? 収益 ? 利益 ? カートに追加 評価 ?" at bounding box center [724, 373] width 1051 height 29
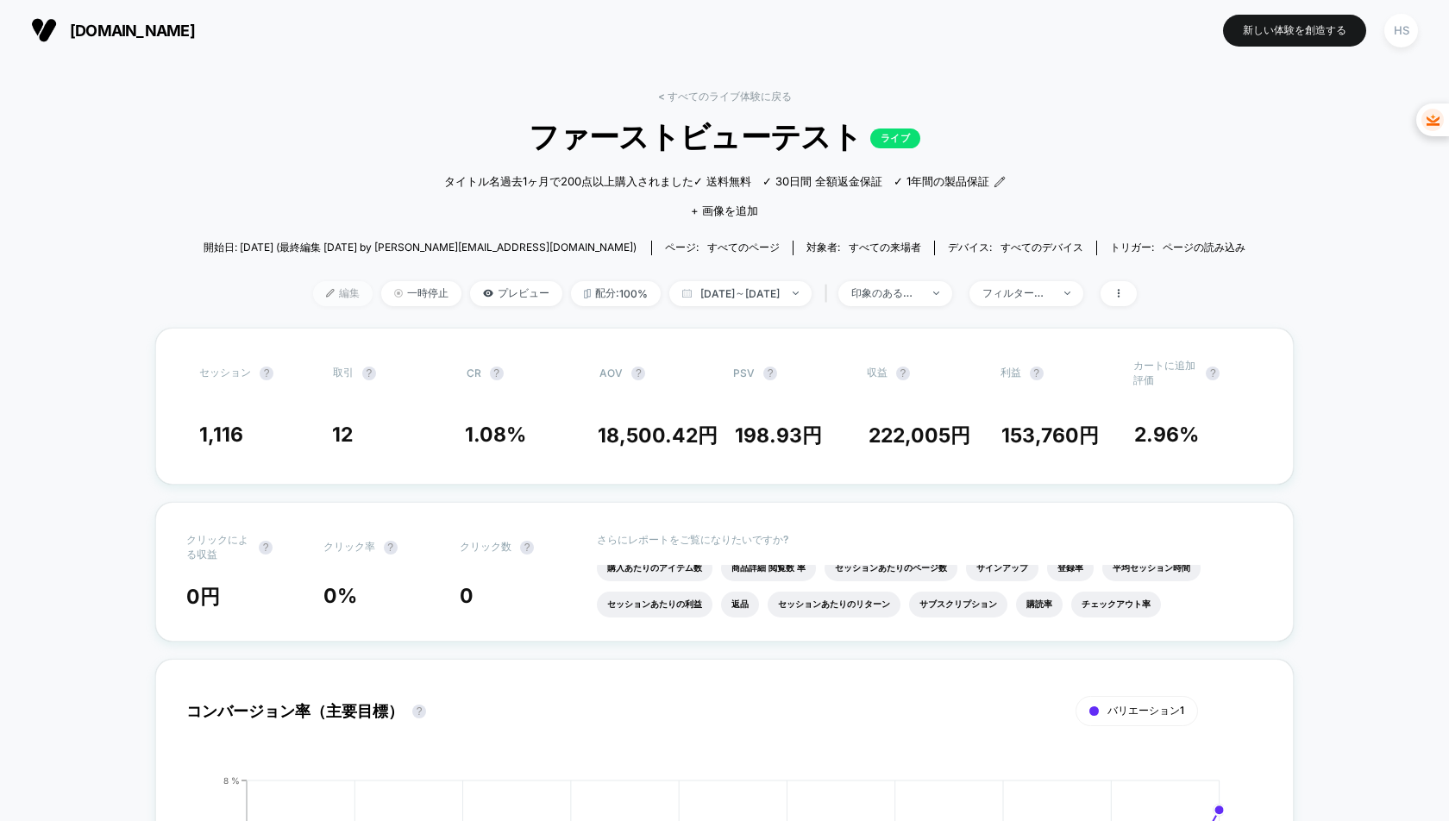
click at [313, 306] on span "編集" at bounding box center [343, 293] width 60 height 25
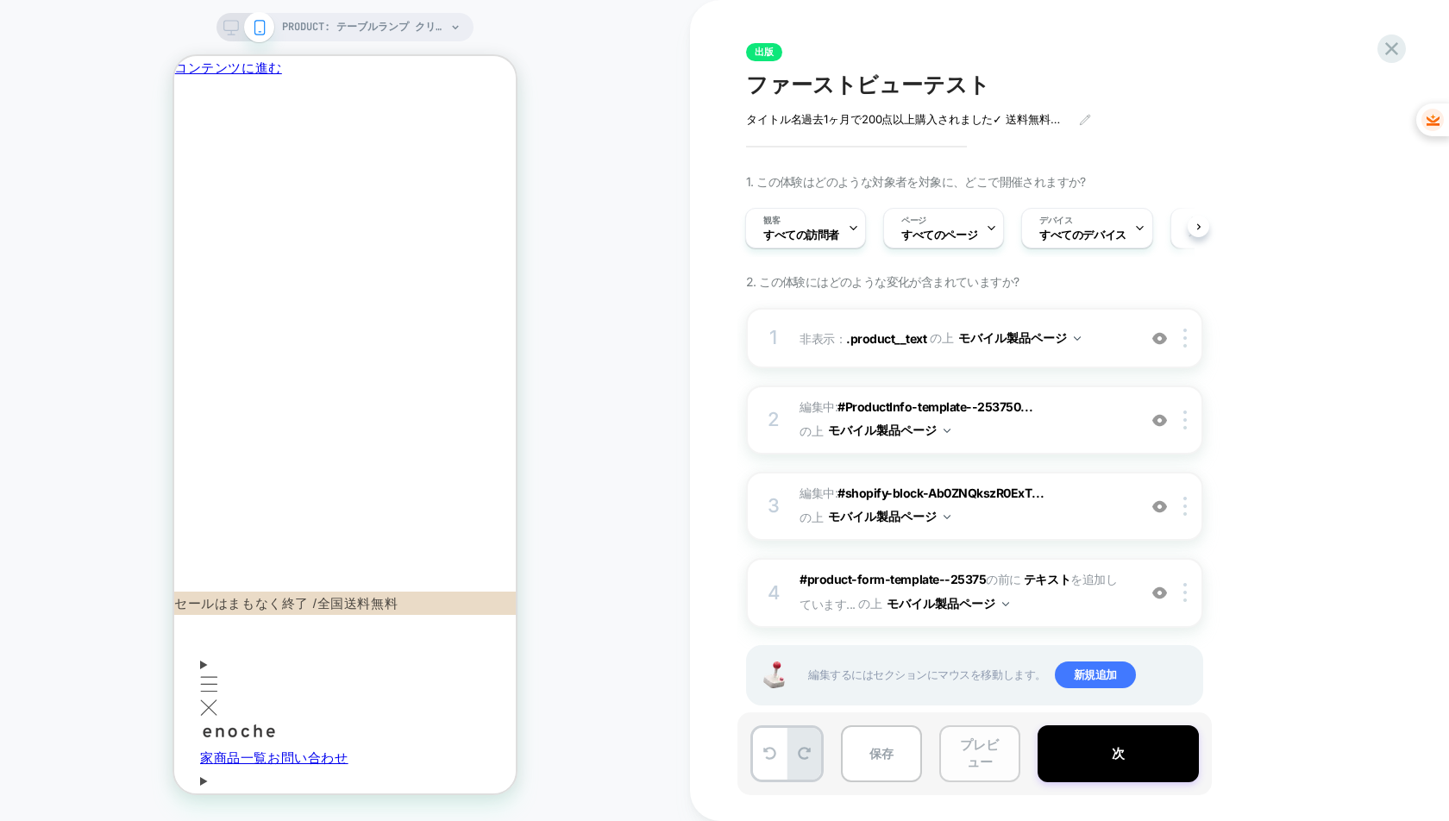
click at [971, 748] on font "プレビュー" at bounding box center [979, 754] width 39 height 34
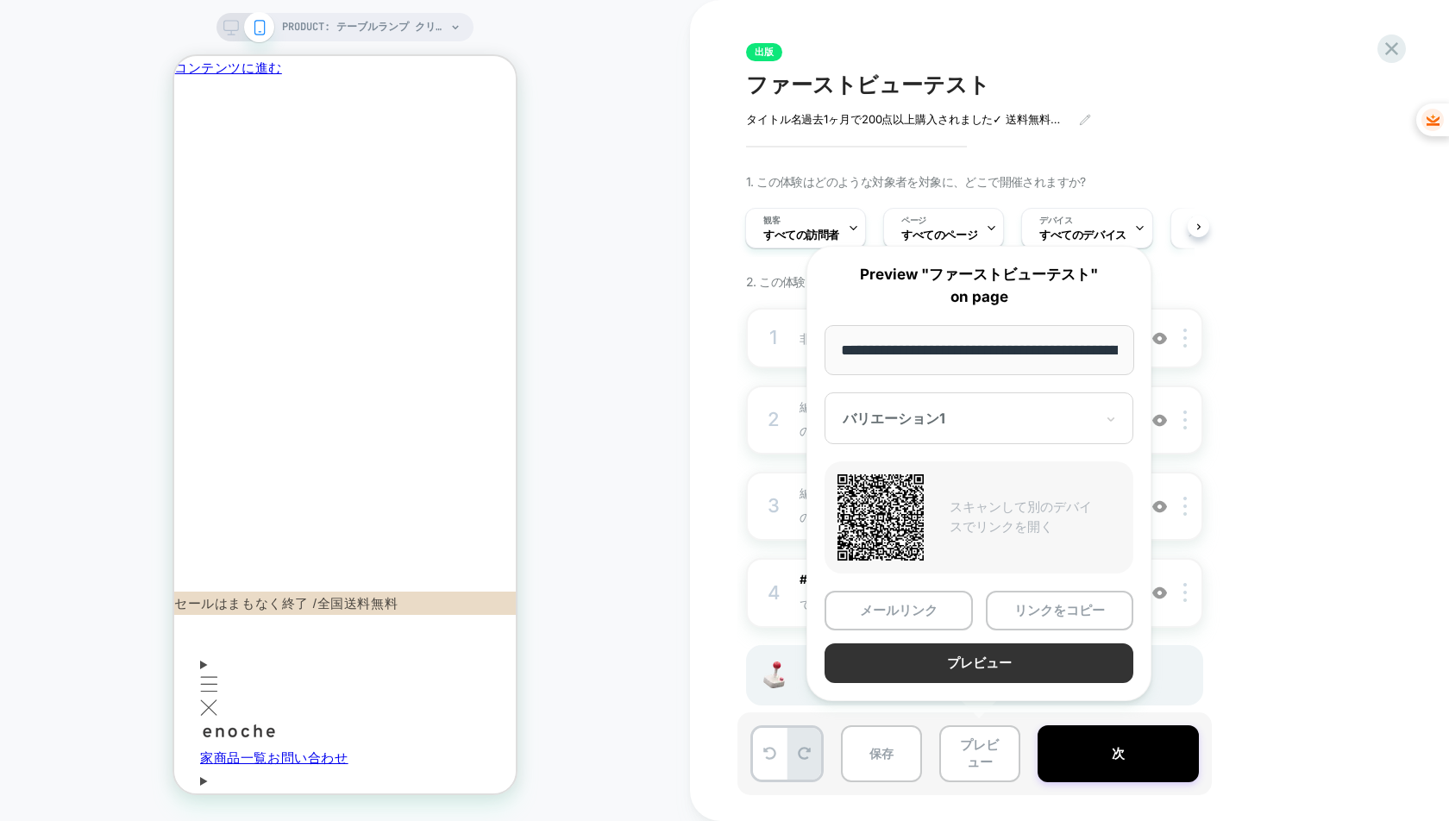
click at [1022, 671] on button "プレビュー" at bounding box center [979, 664] width 309 height 40
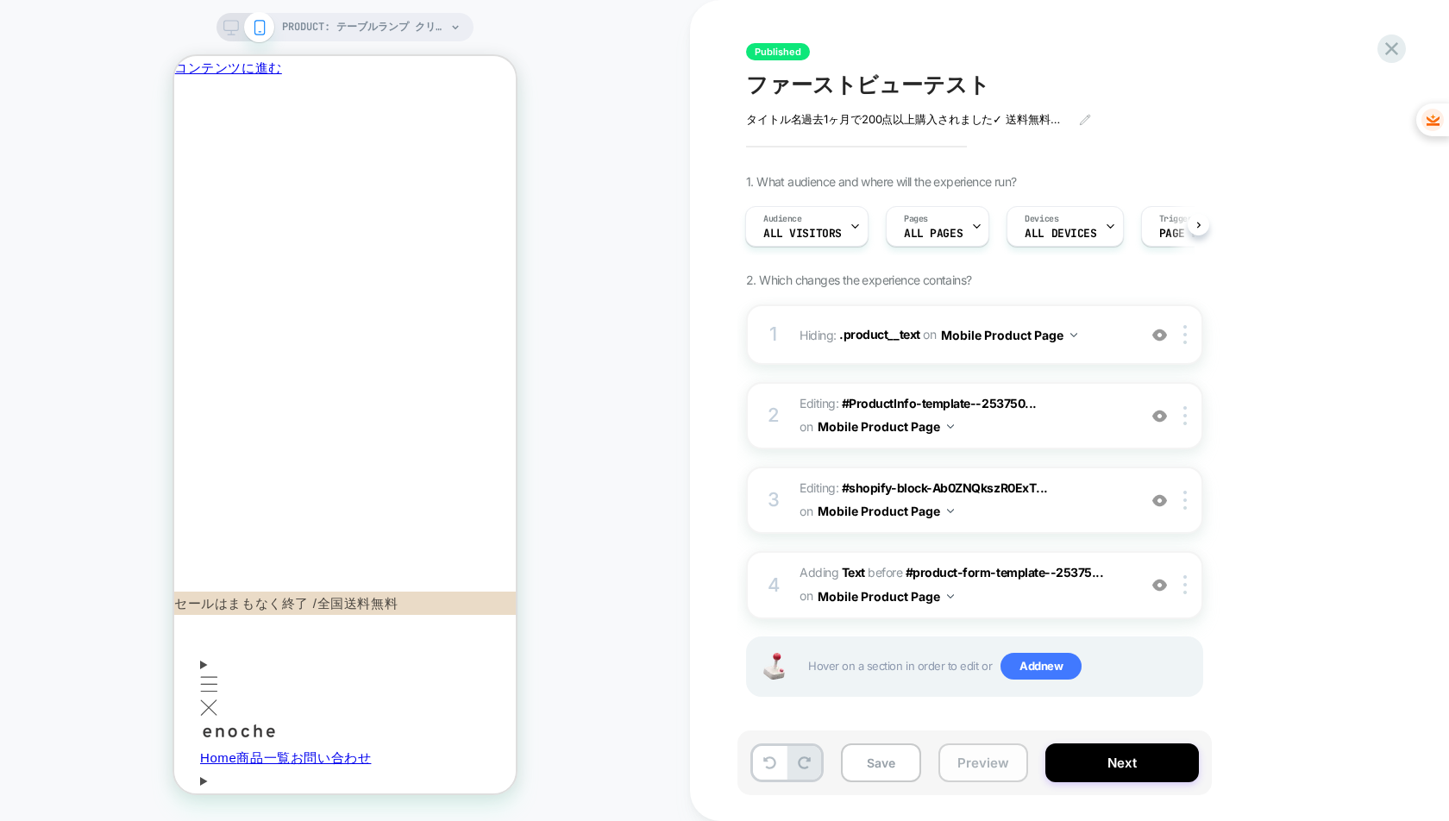
click at [990, 757] on button "Preview" at bounding box center [984, 763] width 90 height 39
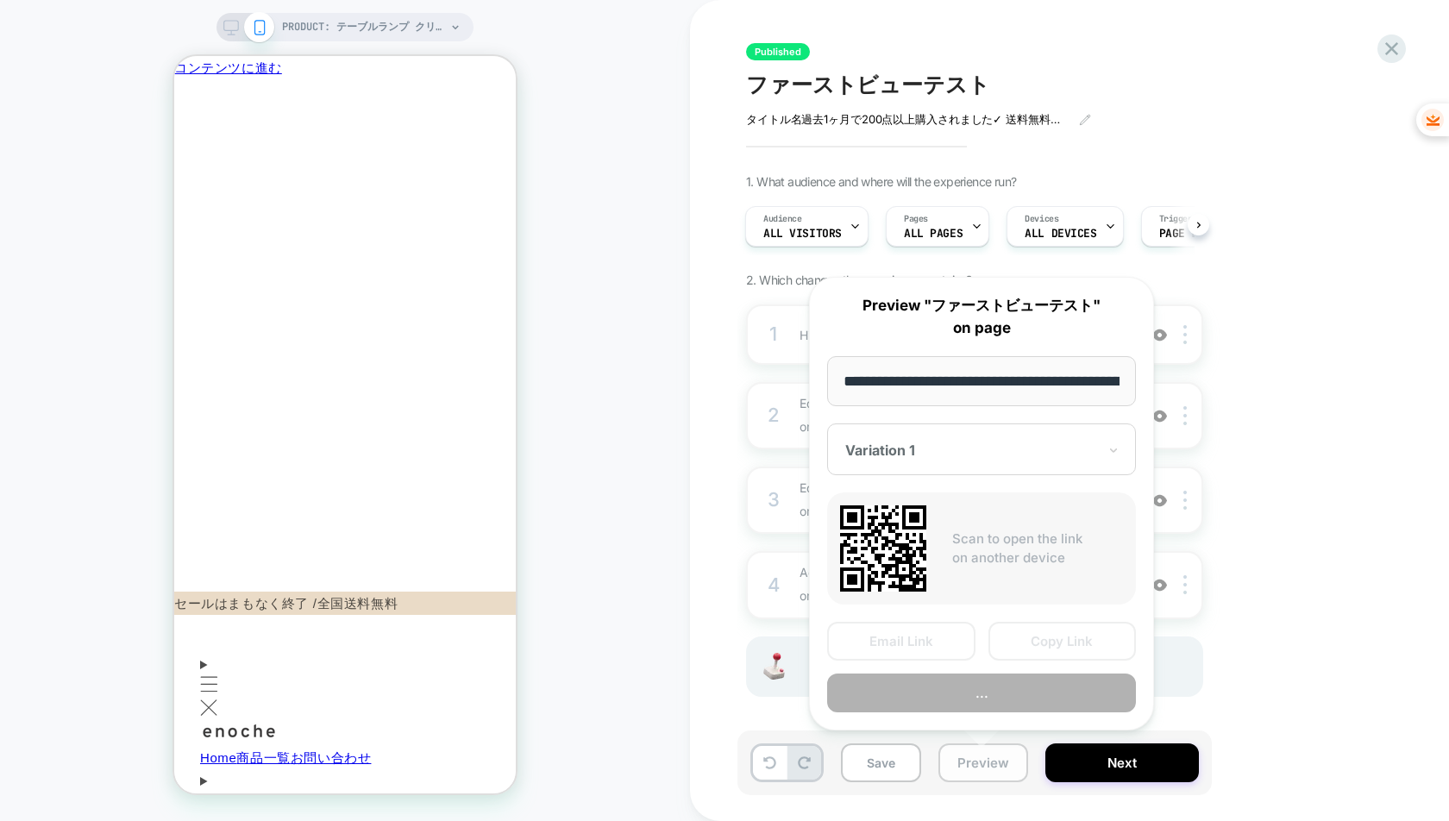
scroll to position [0, 178]
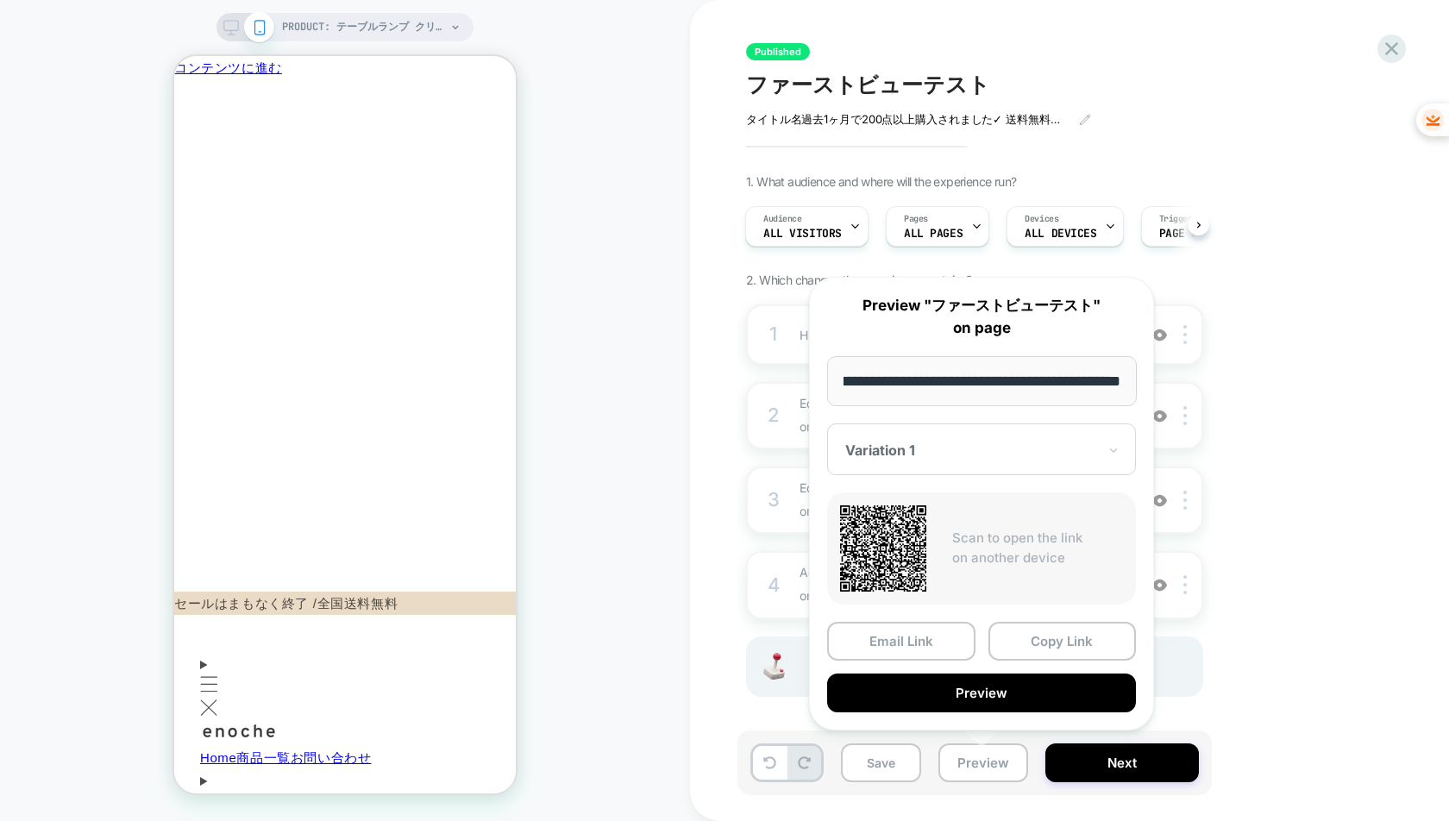
click at [1059, 387] on input "**********" at bounding box center [982, 381] width 310 height 50
click at [1030, 379] on input "**********" at bounding box center [982, 381] width 310 height 50
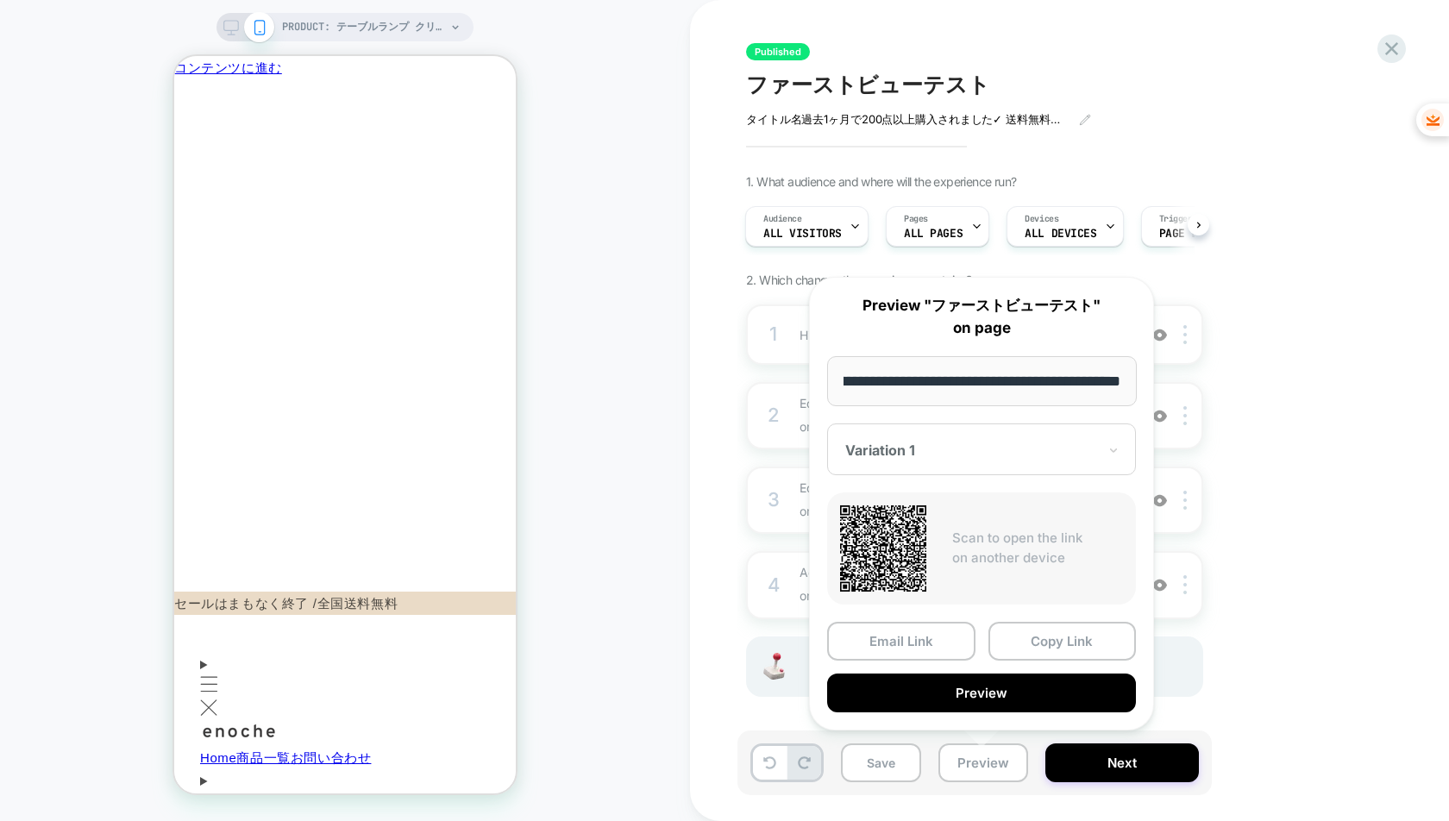
click at [1030, 379] on input "**********" at bounding box center [982, 381] width 310 height 50
click at [954, 450] on div at bounding box center [971, 450] width 252 height 17
click at [948, 545] on div "CONTROL" at bounding box center [982, 540] width 292 height 31
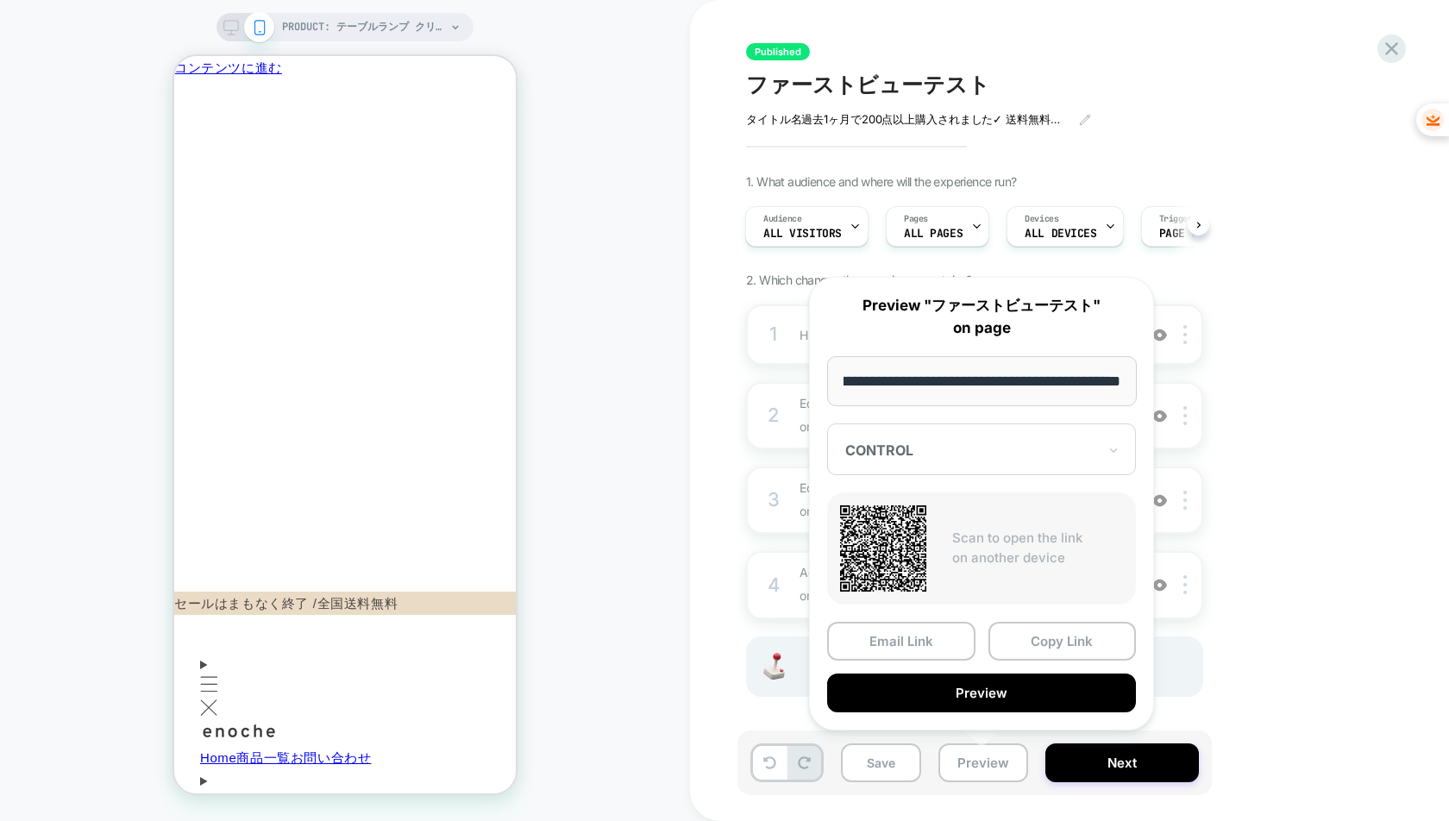
drag, startPoint x: 1092, startPoint y: 393, endPoint x: 1222, endPoint y: 381, distance: 130.0
click at [1222, 381] on body "PRODUCT: テーブルランプ クリスタル ランタン™️ [led table lamp 001] PRODUCT: テーブルランプ クリスタル ランタン™…" at bounding box center [724, 410] width 1449 height 821
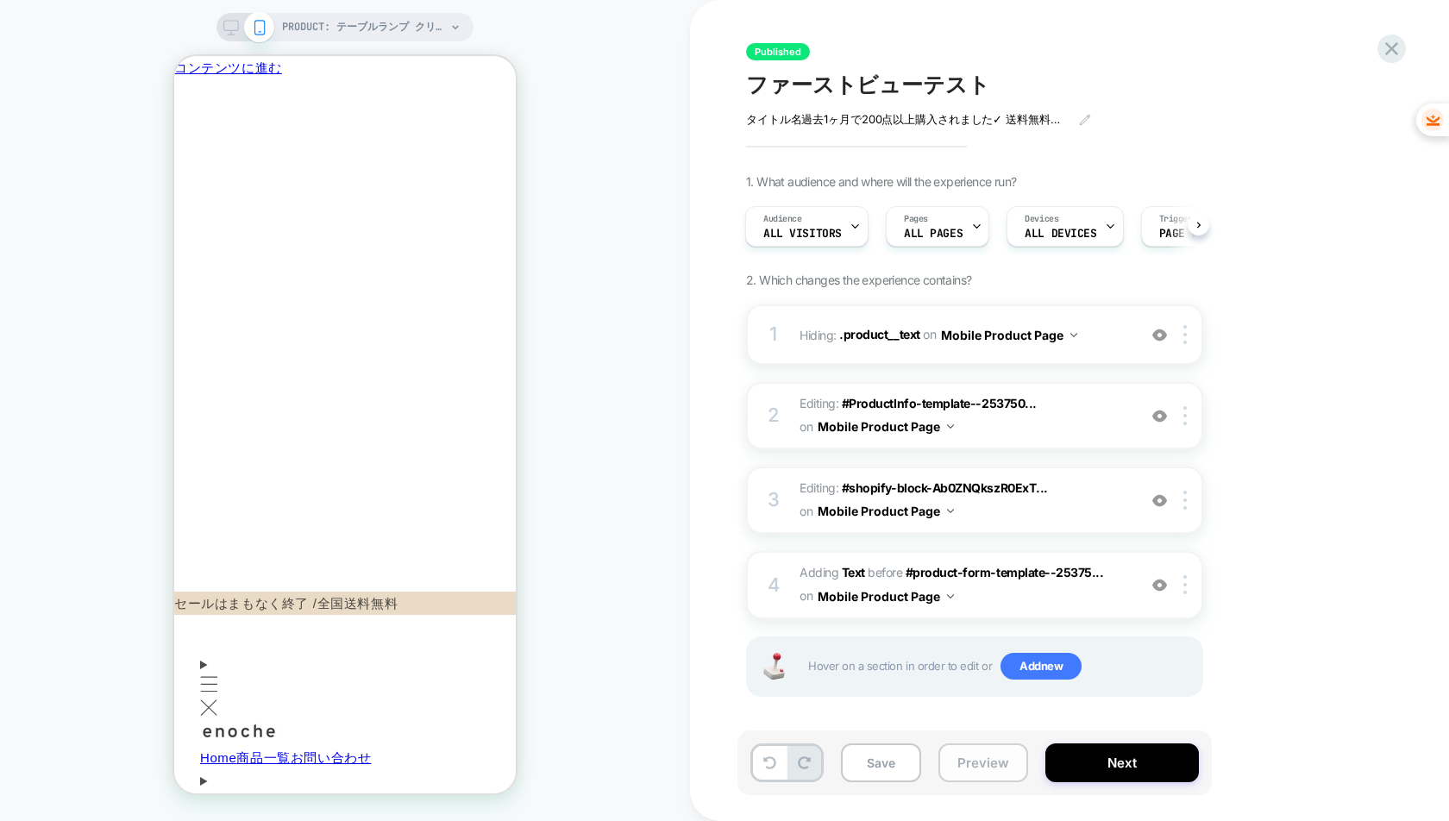
click at [969, 765] on button "Preview" at bounding box center [984, 763] width 90 height 39
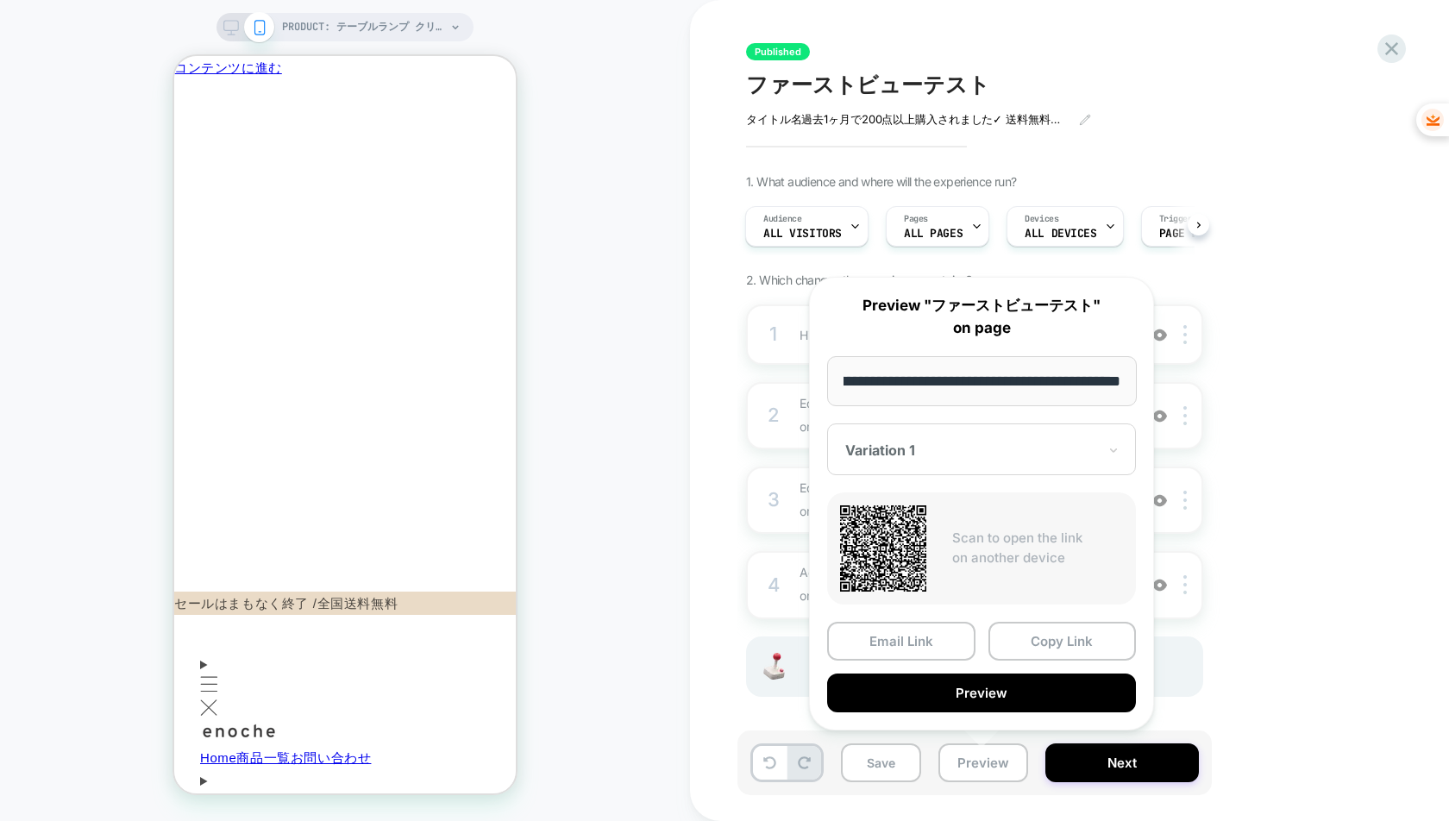
scroll to position [0, 0]
click at [1336, 637] on div "1. What audience and where will the experience run? Audience All Visitors Pages…" at bounding box center [1061, 457] width 630 height 566
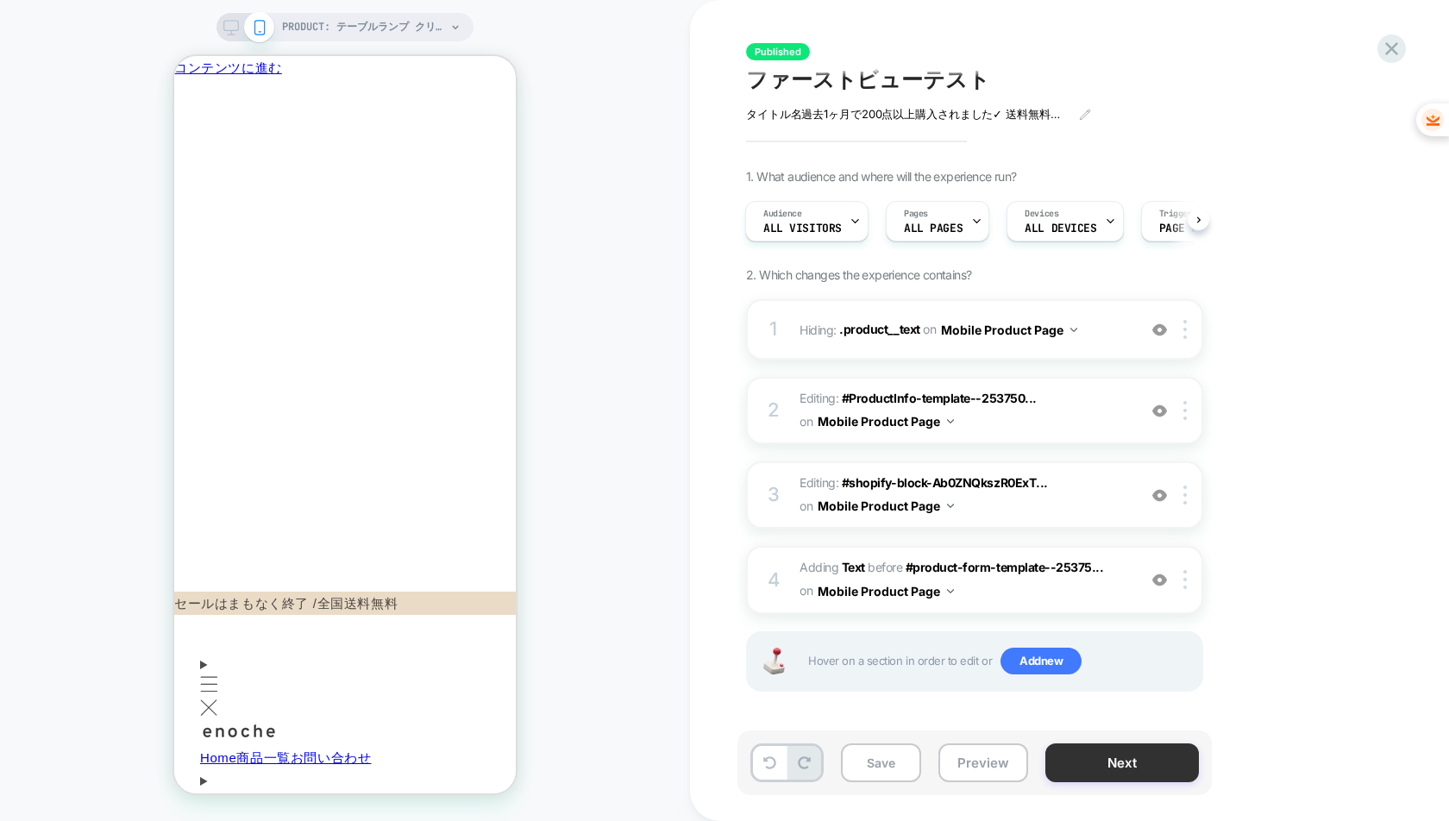
click at [1107, 766] on button "Next" at bounding box center [1123, 763] width 154 height 39
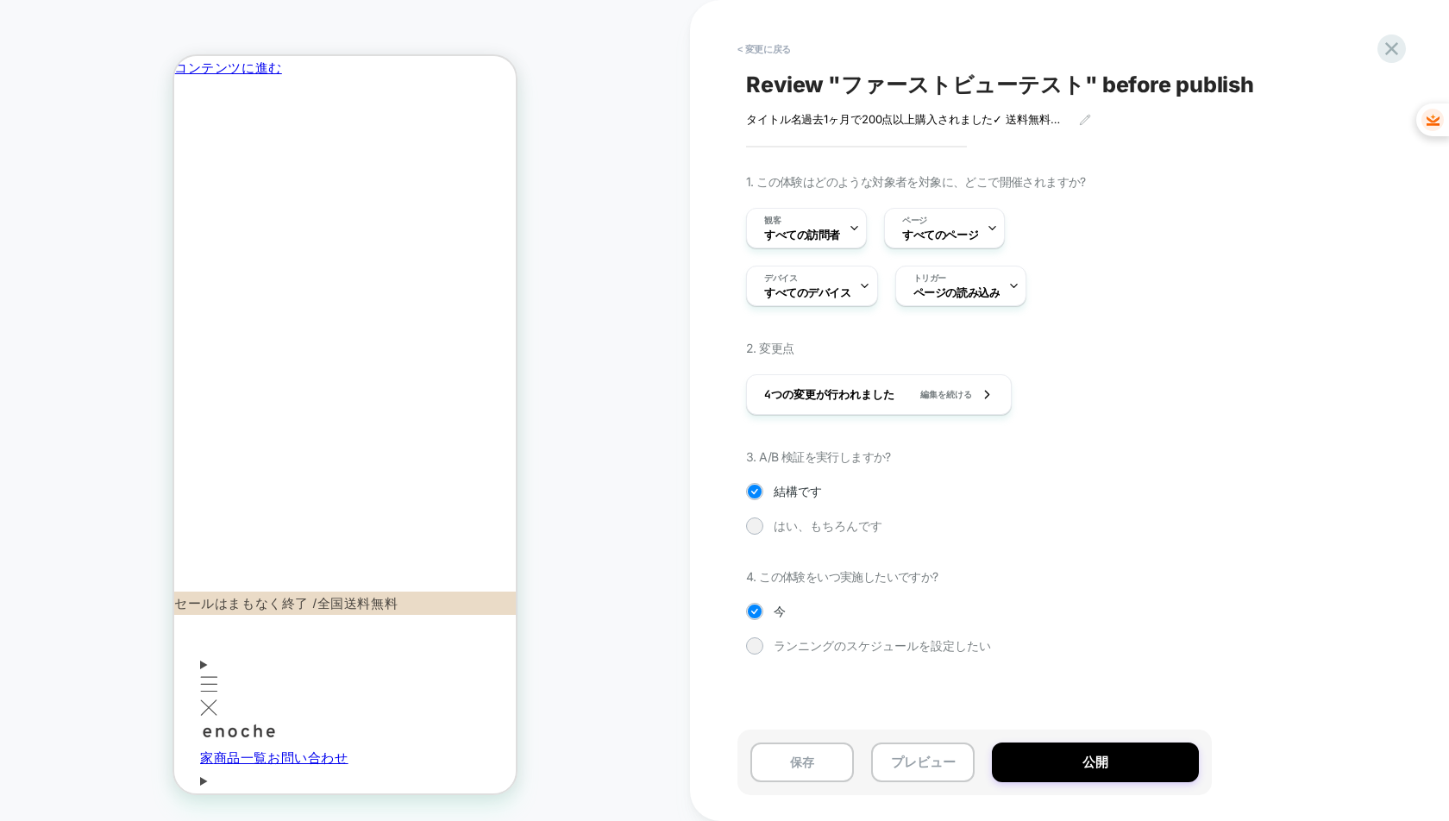
click at [1092, 701] on div "Review " ファーストビューテスト " before publish タイトル名 過去1ヶ月で200点以上購入されました ✓ 送料無料　✓ 30日間 全…" at bounding box center [1061, 410] width 647 height 787
click at [1082, 761] on button "公開" at bounding box center [1095, 763] width 207 height 40
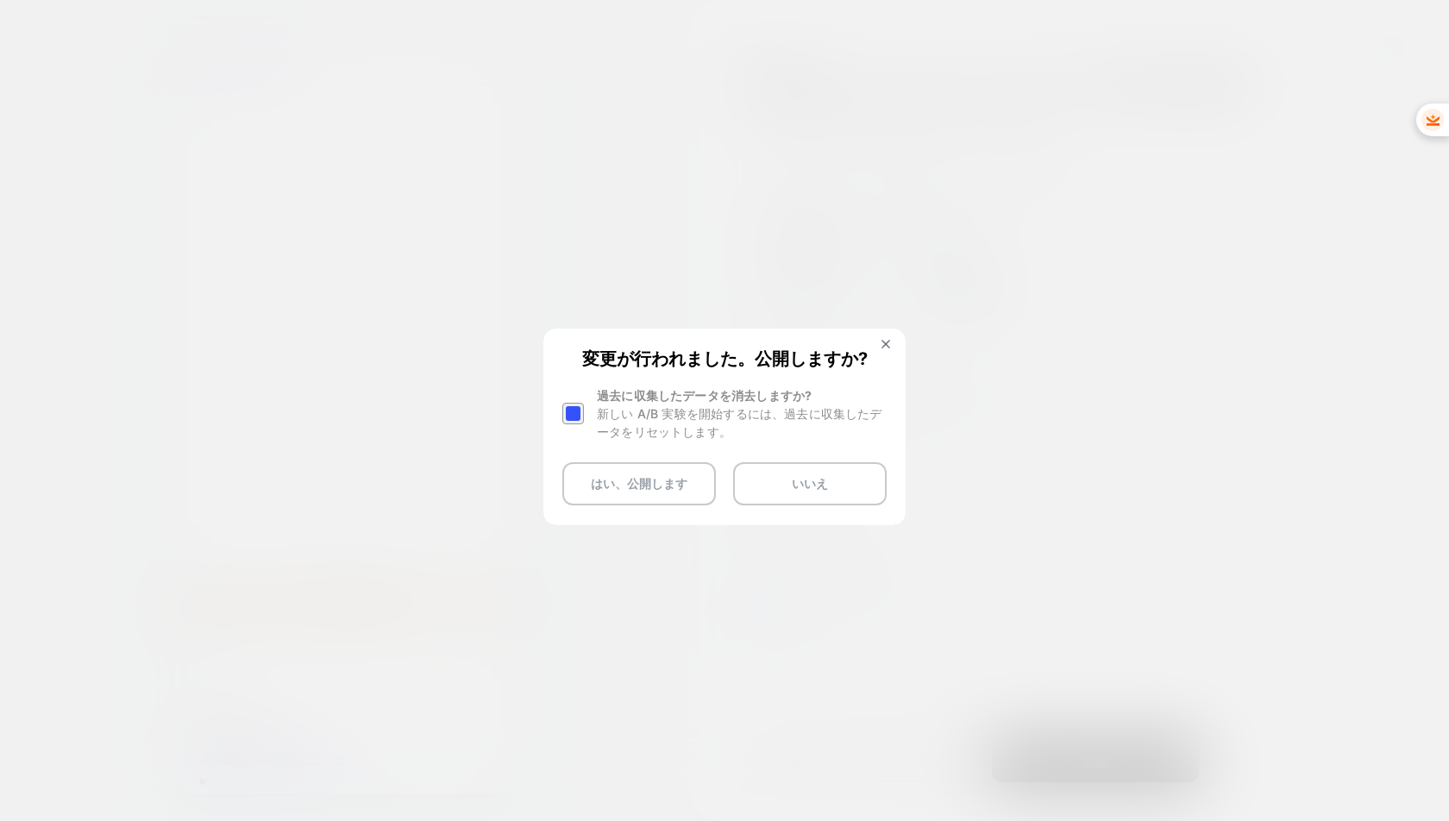
click at [578, 412] on div at bounding box center [574, 414] width 22 height 22
click at [833, 488] on button "いいえ" at bounding box center [810, 483] width 154 height 43
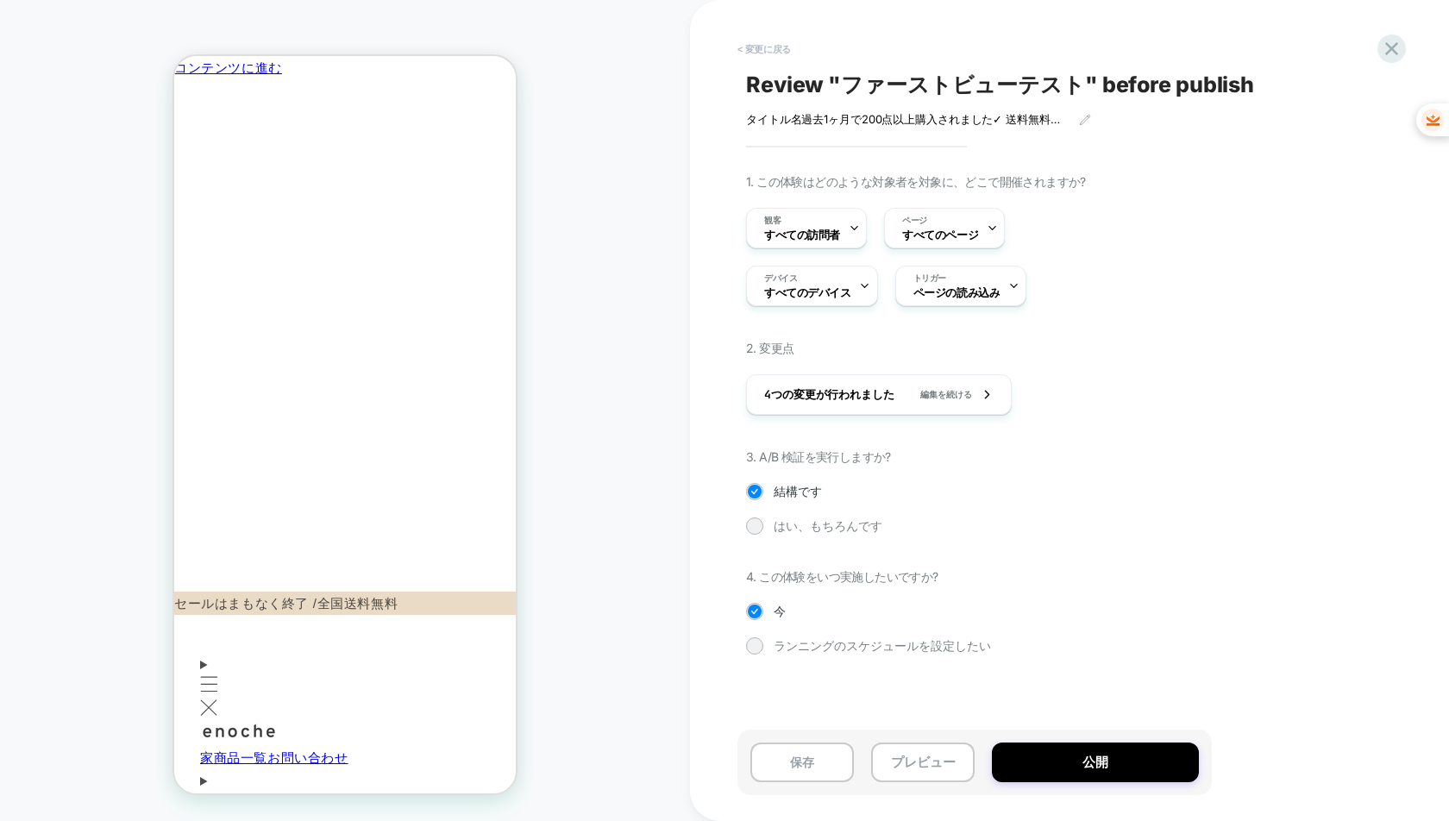
click at [738, 50] on font "< 変更に戻る" at bounding box center [764, 49] width 53 height 10
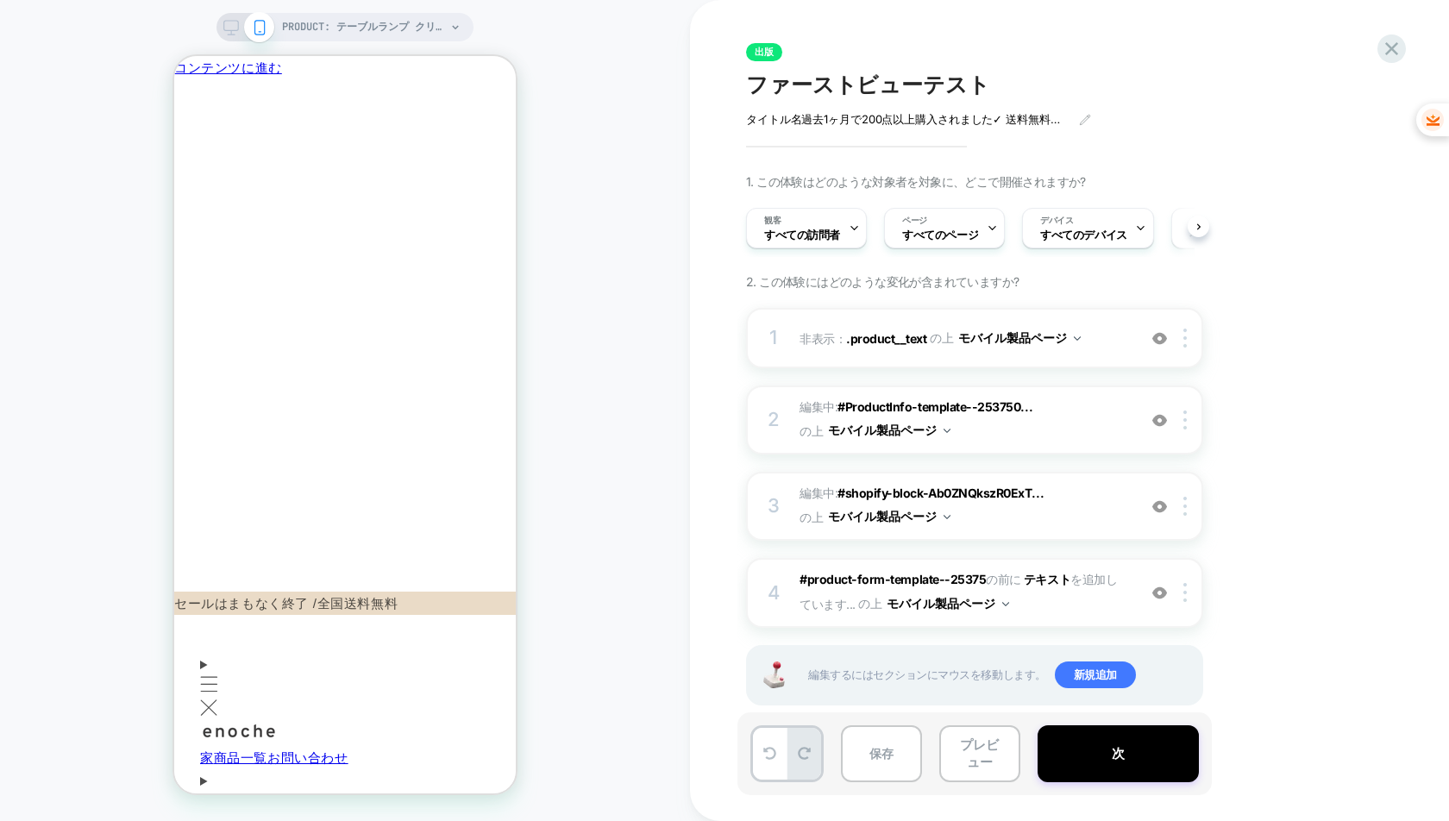
scroll to position [0, 1]
click at [1387, 51] on icon at bounding box center [1392, 48] width 13 height 13
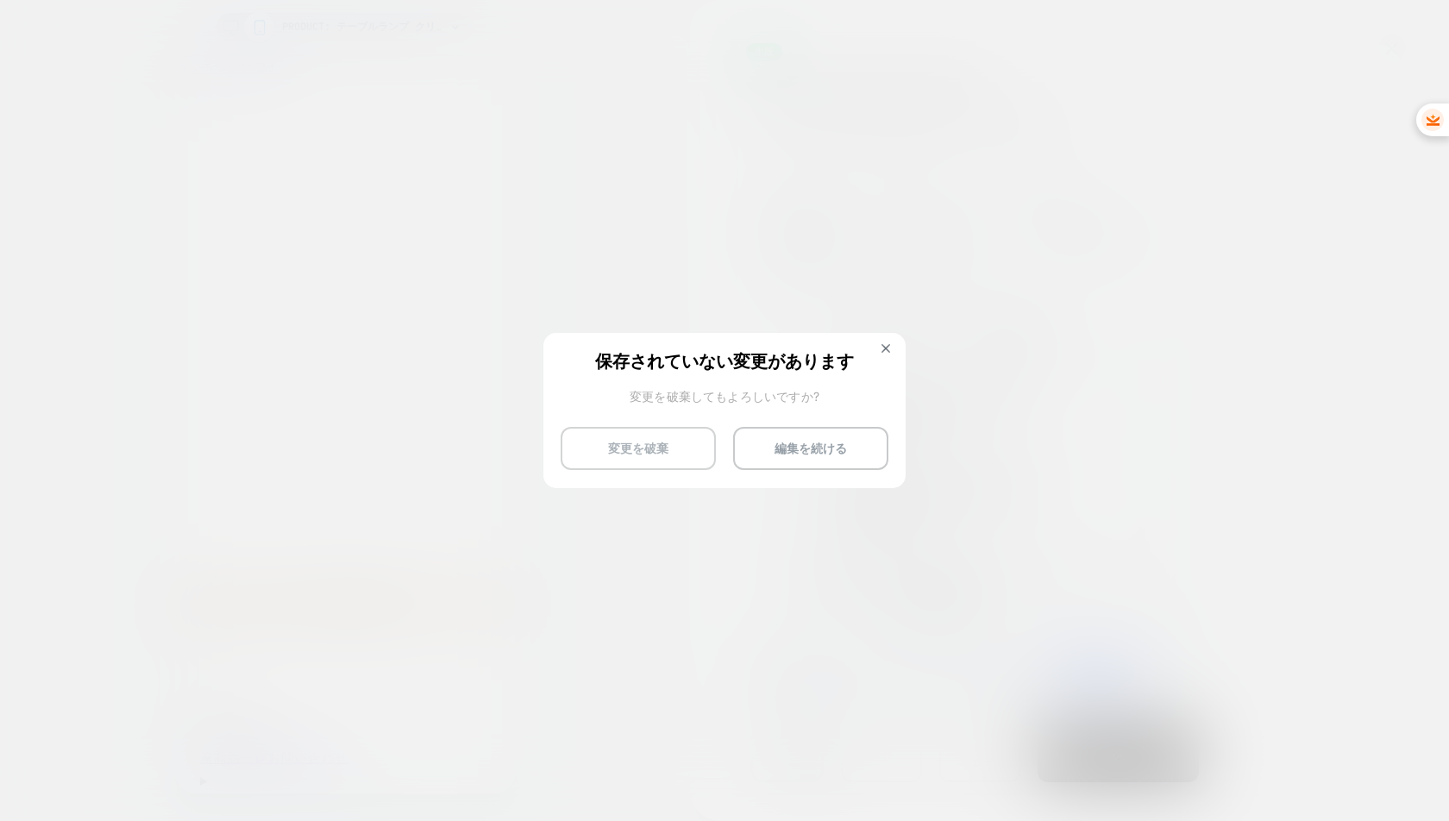
click at [677, 457] on button "変更を破棄" at bounding box center [638, 448] width 155 height 43
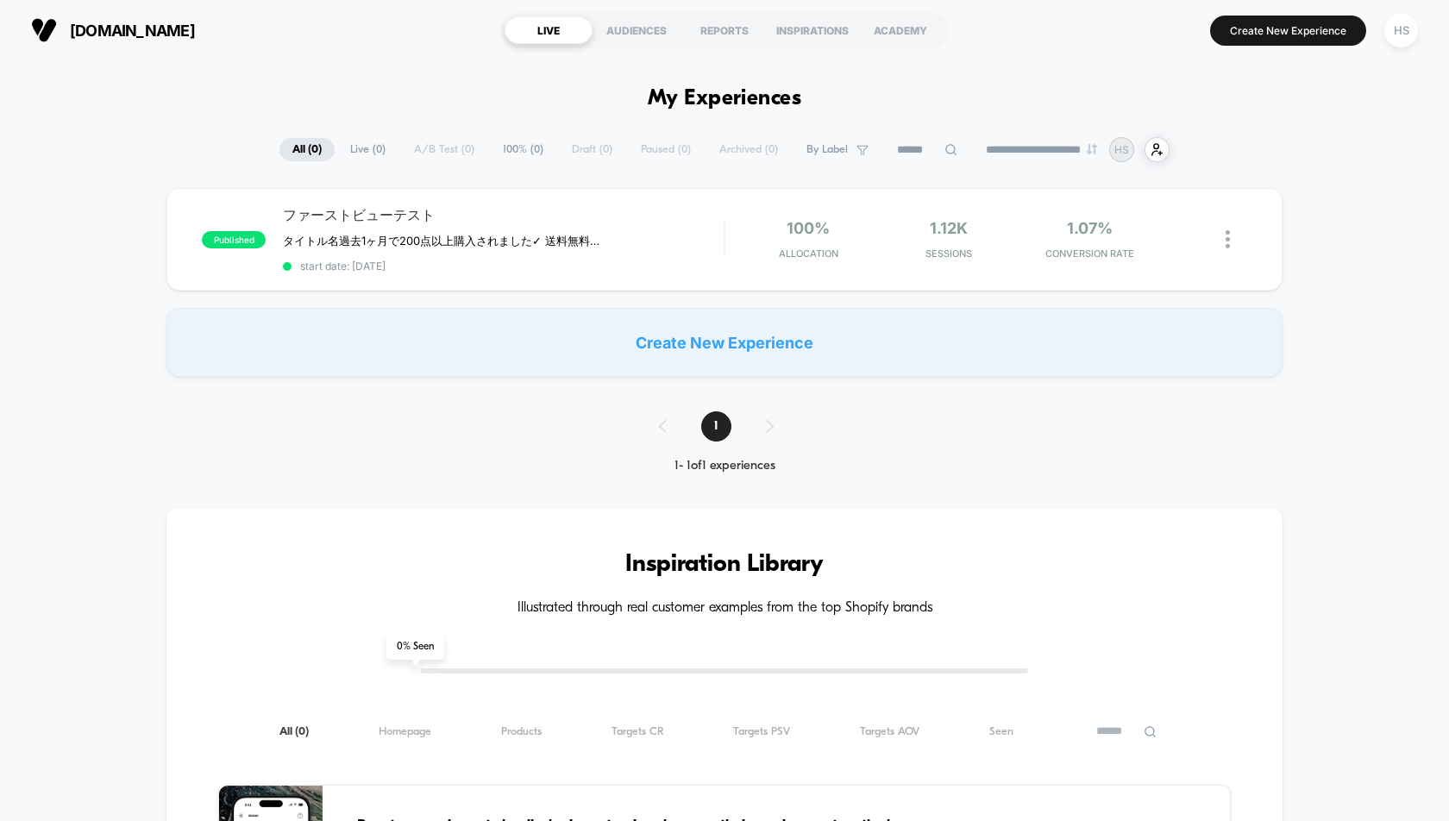
click at [424, 223] on span "ファーストビューテスト" at bounding box center [503, 215] width 441 height 19
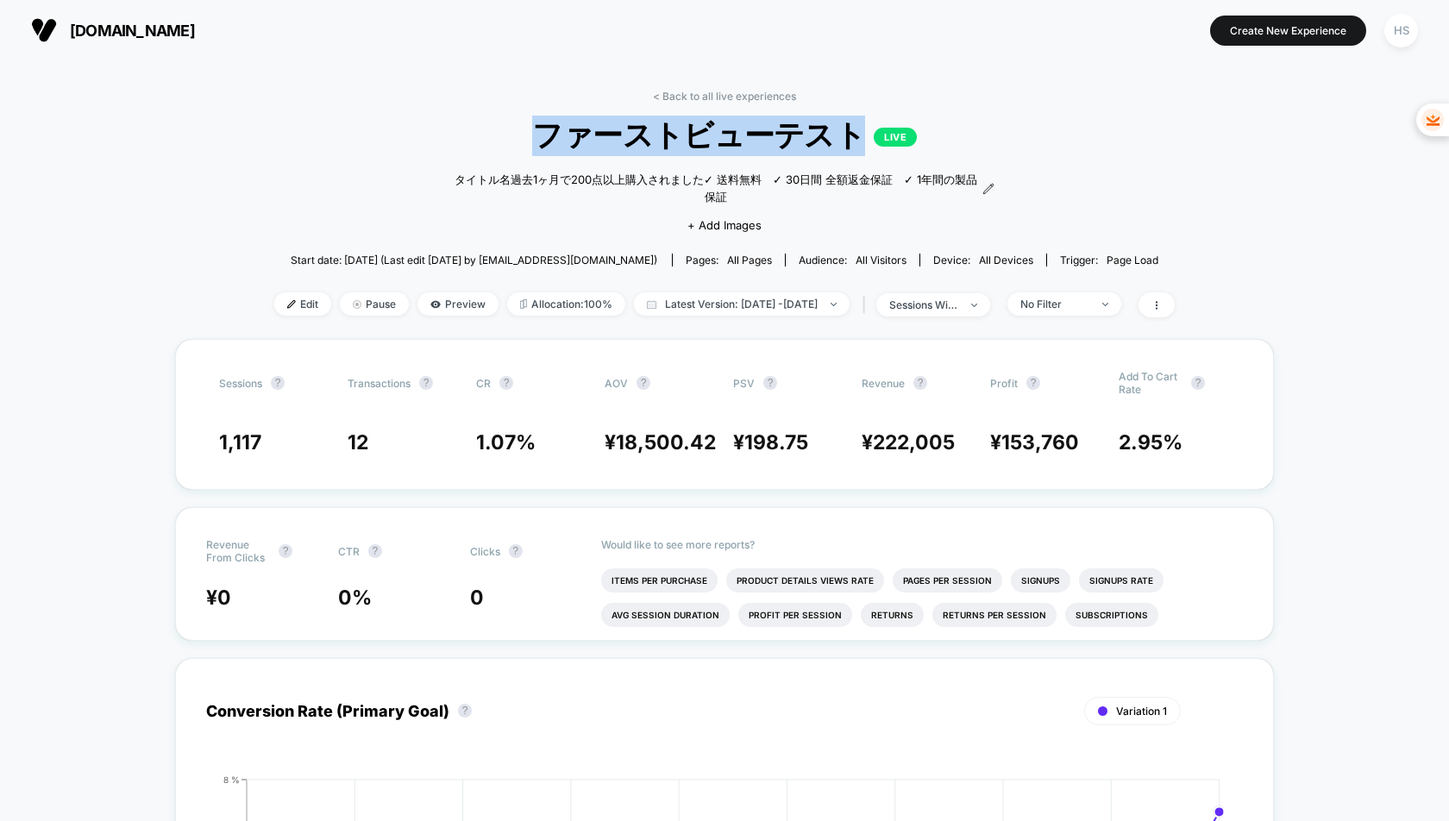
drag, startPoint x: 544, startPoint y: 147, endPoint x: 854, endPoint y: 148, distance: 309.7
click at [854, 148] on span "ファーストビューテスト LIVE" at bounding box center [724, 136] width 811 height 41
copy span "ファーストビューテスト"
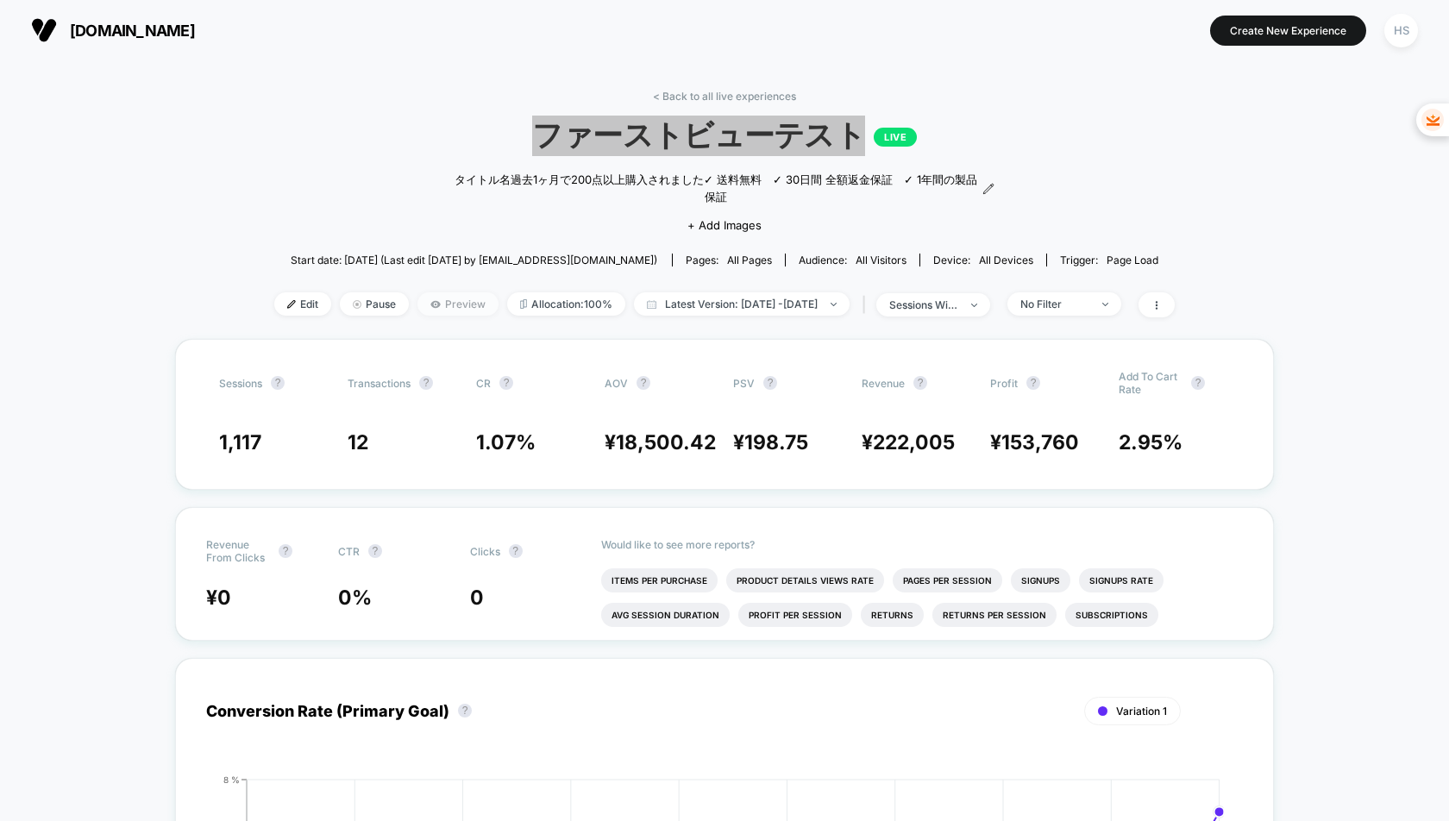
click at [424, 292] on span "Preview" at bounding box center [458, 303] width 81 height 23
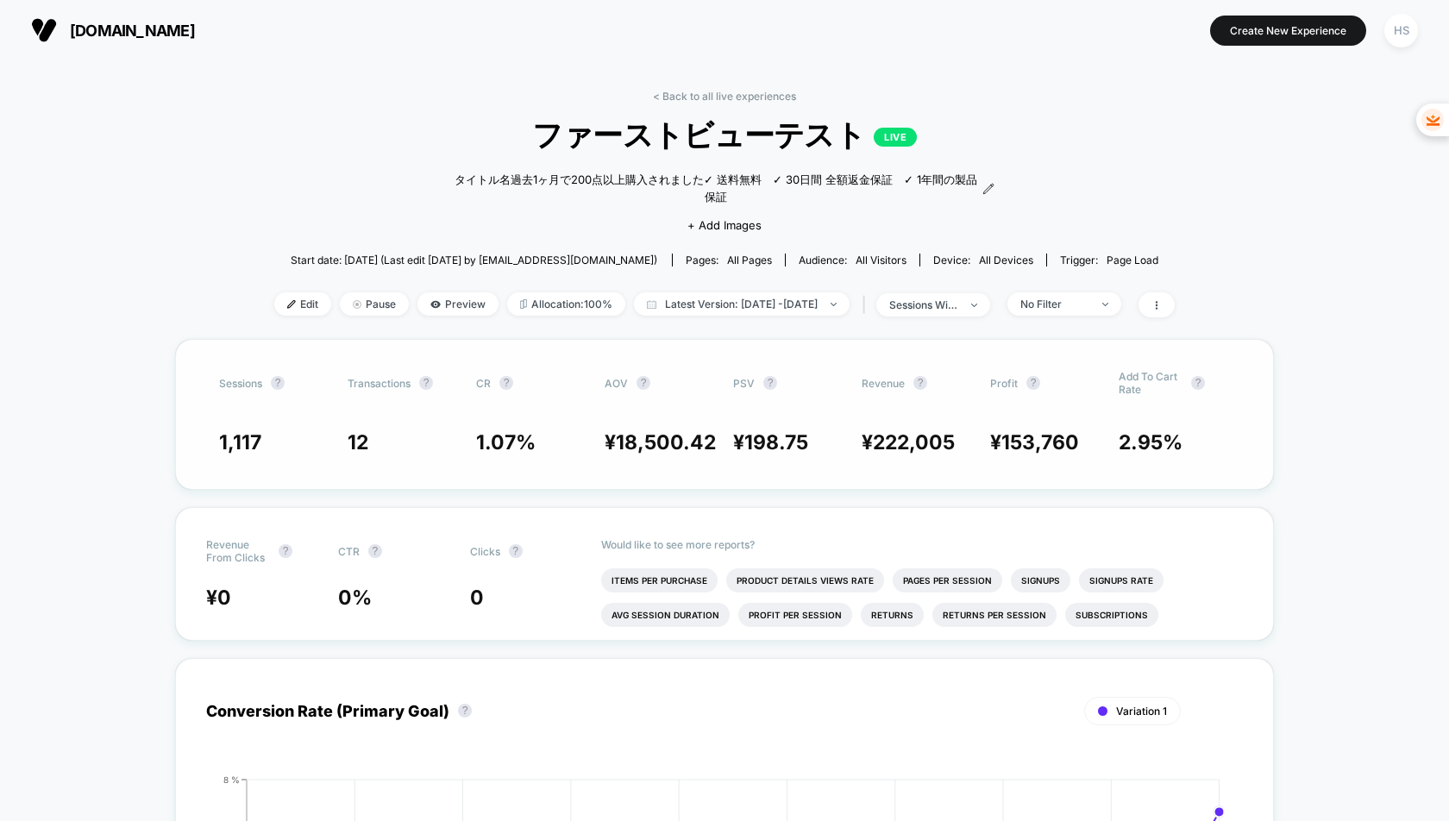
click at [766, 402] on div "Sessions ? Transactions ? CR ? AOV ? PSV ? Revenue ? Profit ? Add To Cart Rate …" at bounding box center [724, 414] width 1099 height 151
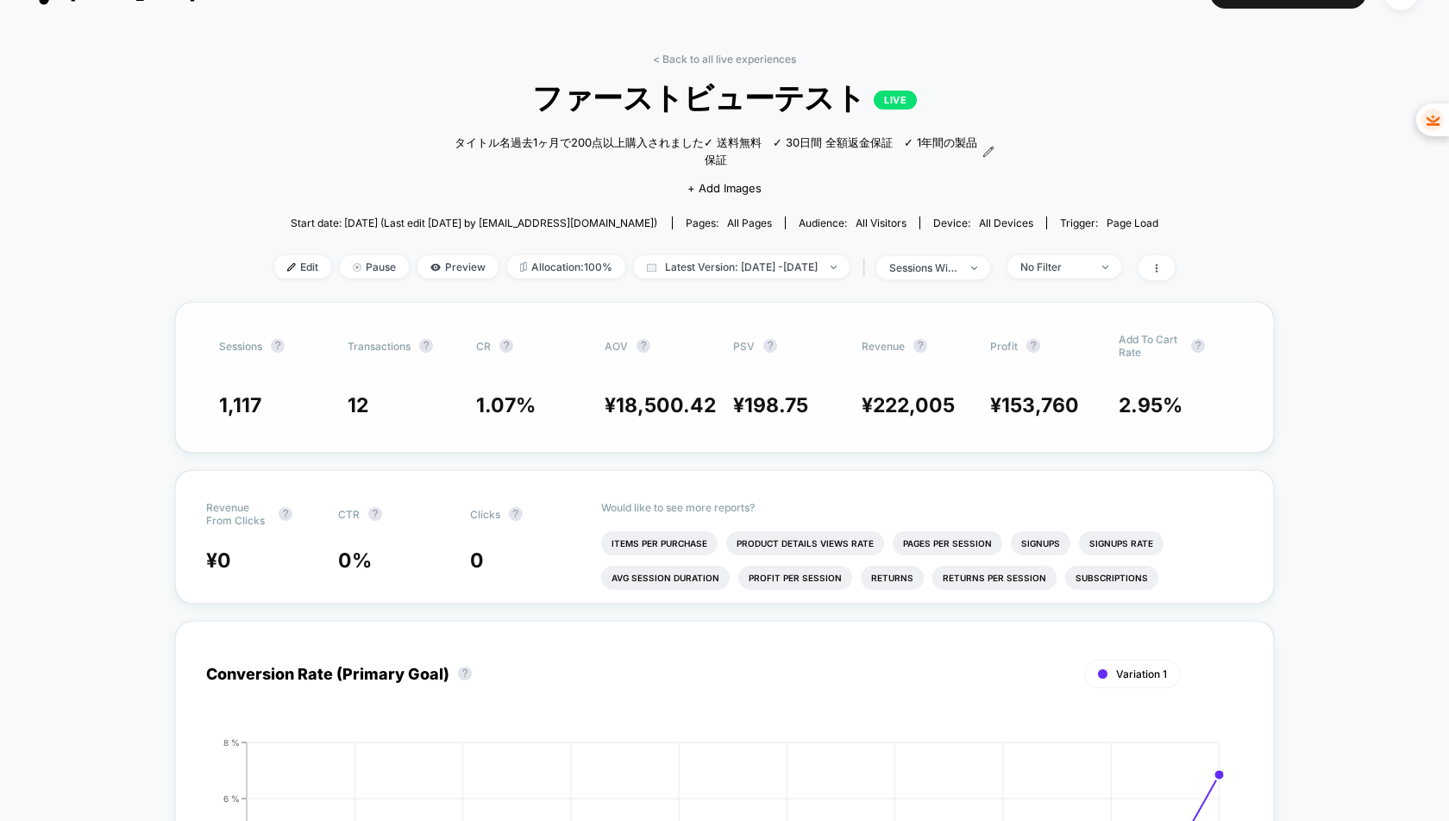
scroll to position [39, 0]
click at [466, 370] on div "Sessions ? Transactions ? CR ? AOV ? PSV ? Revenue ? Profit ? Add To Cart Rate …" at bounding box center [724, 375] width 1099 height 151
click at [474, 162] on div "タイトル名 過去1ヶ月で200点以上購入されました ✓ 送料無料　✓ 30日間 全額返金保証　✓ 1年間の製品保証 ﻿ Click to edit exper…" at bounding box center [725, 161] width 540 height 89
click at [554, 348] on div "Sessions ? Transactions ? CR ? AOV ? PSV ? Revenue ? Profit ? Add To Cart Rate …" at bounding box center [724, 375] width 1099 height 151
click at [512, 300] on div "Sessions ? Transactions ? CR ? AOV ? PSV ? Revenue ? Profit ? Add To Cart Rate …" at bounding box center [724, 375] width 1099 height 151
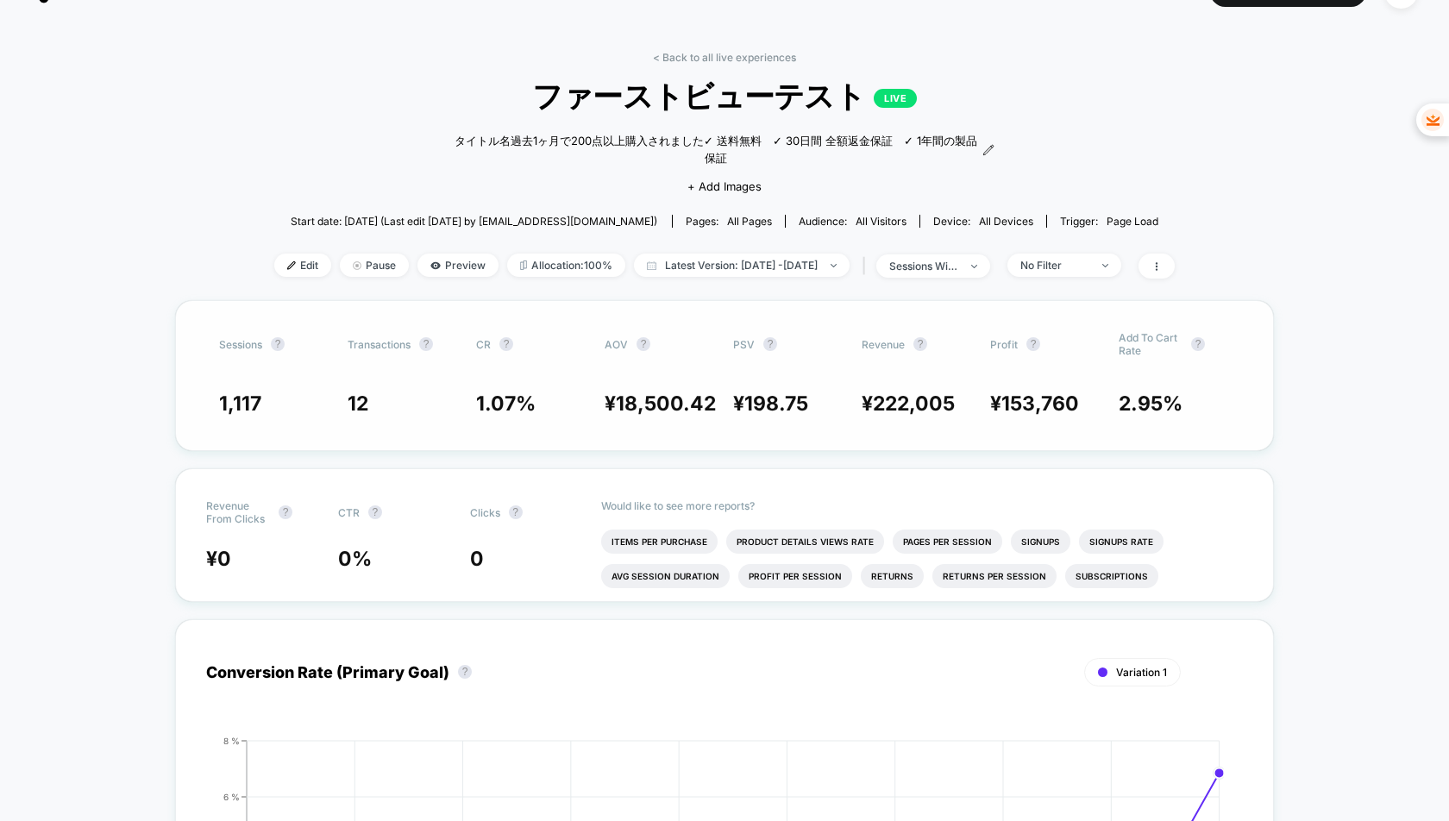
click at [1200, 343] on div "Sessions ? Transactions ? CR ? AOV ? PSV ? Revenue ? Profit ? Add To Cart Rate …" at bounding box center [724, 375] width 1099 height 151
click at [436, 254] on span "Preview" at bounding box center [458, 265] width 81 height 23
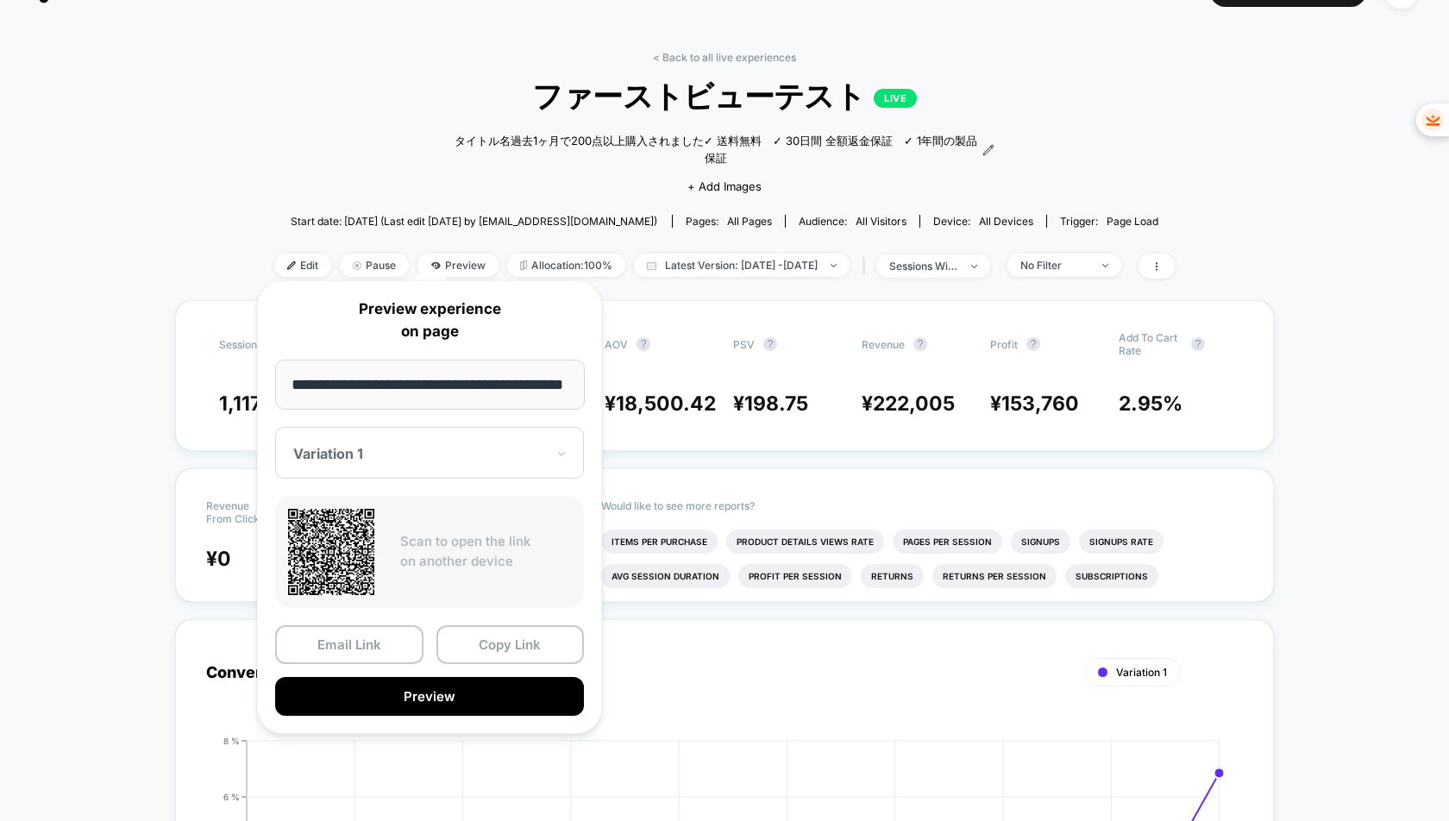
scroll to position [0, 0]
click at [294, 320] on p "Preview experience on page" at bounding box center [429, 321] width 309 height 44
click at [412, 691] on button "Preview" at bounding box center [429, 696] width 309 height 39
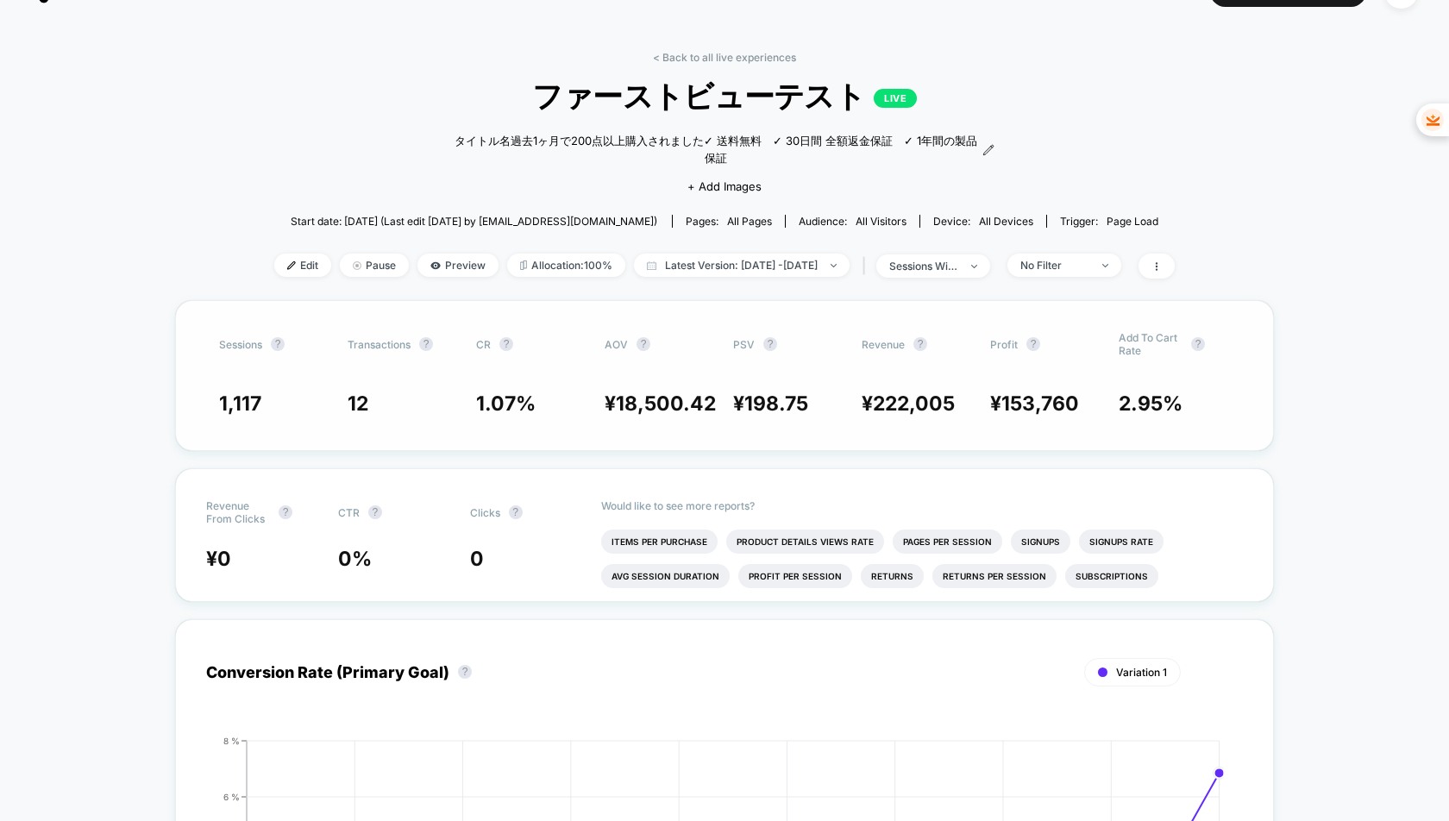
click at [637, 334] on span "AOV ?" at bounding box center [652, 344] width 95 height 26
click at [471, 392] on div "1,117 12 1.07 % ¥ 18,500.42 ¥ 198.75 ¥ 222,005 ¥ 153,760 2.95 %" at bounding box center [724, 404] width 1011 height 24
click at [280, 254] on span "Edit" at bounding box center [302, 265] width 57 height 23
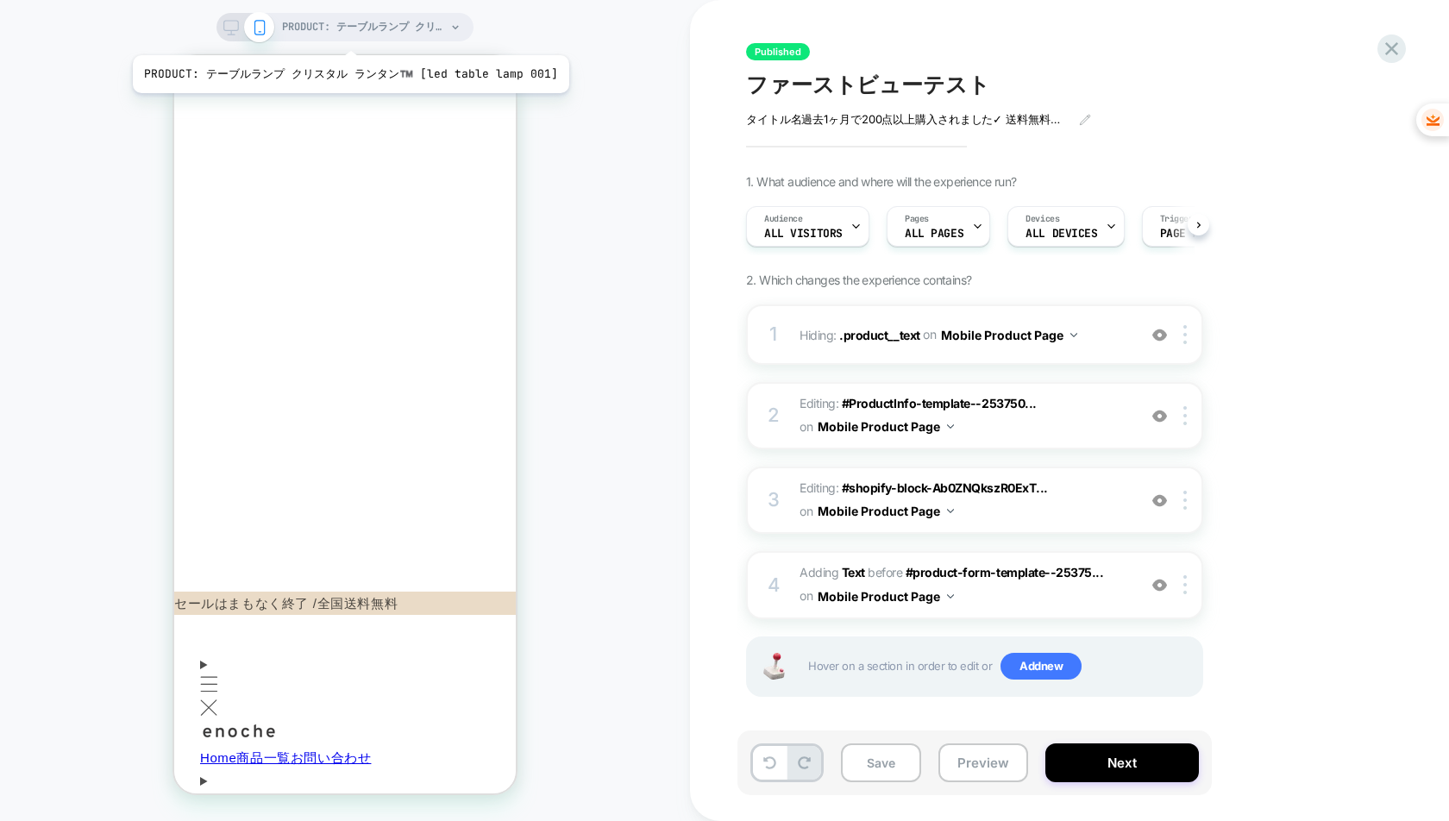
scroll to position [0, 1]
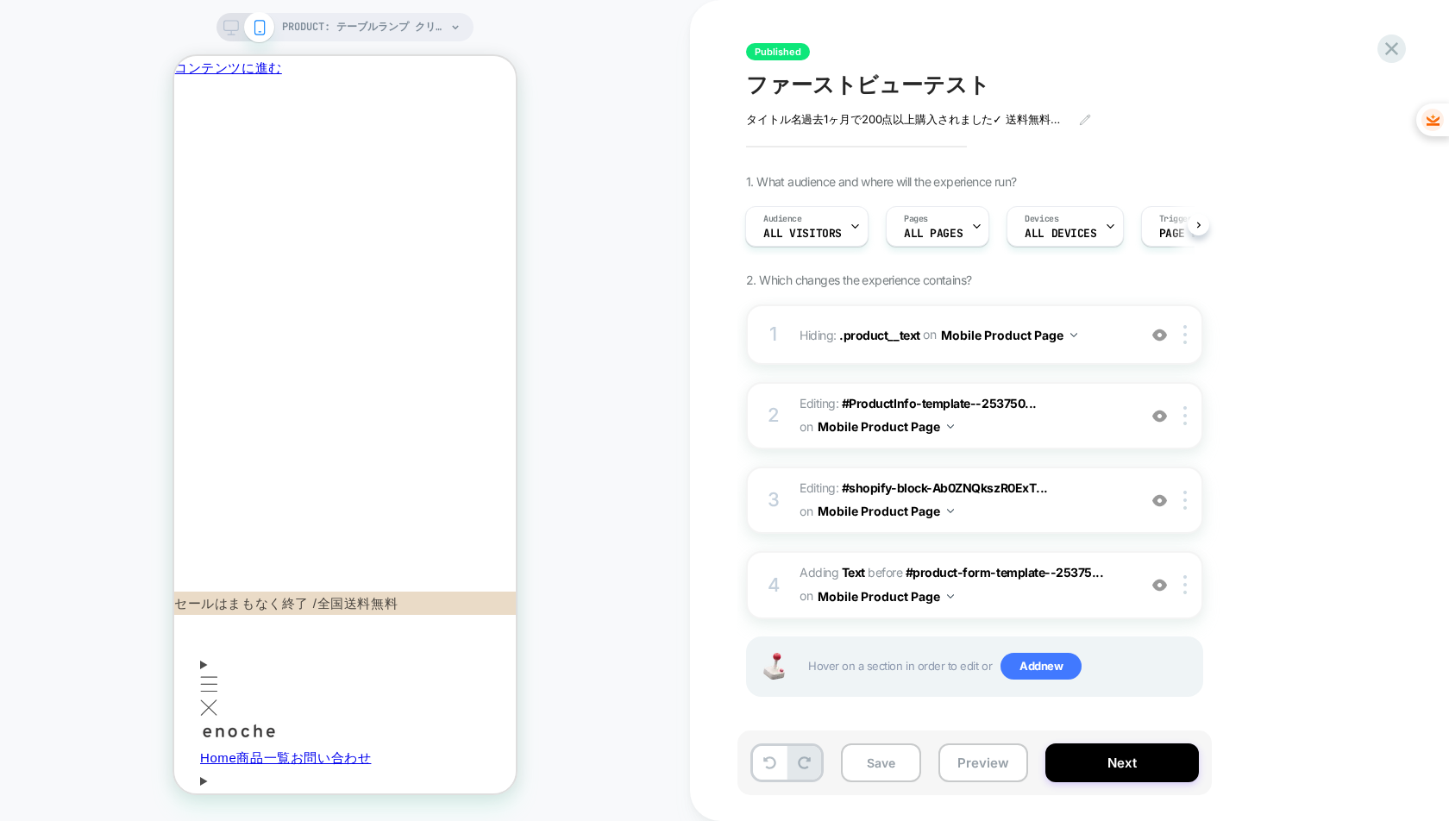
click at [229, 29] on icon at bounding box center [231, 28] width 16 height 16
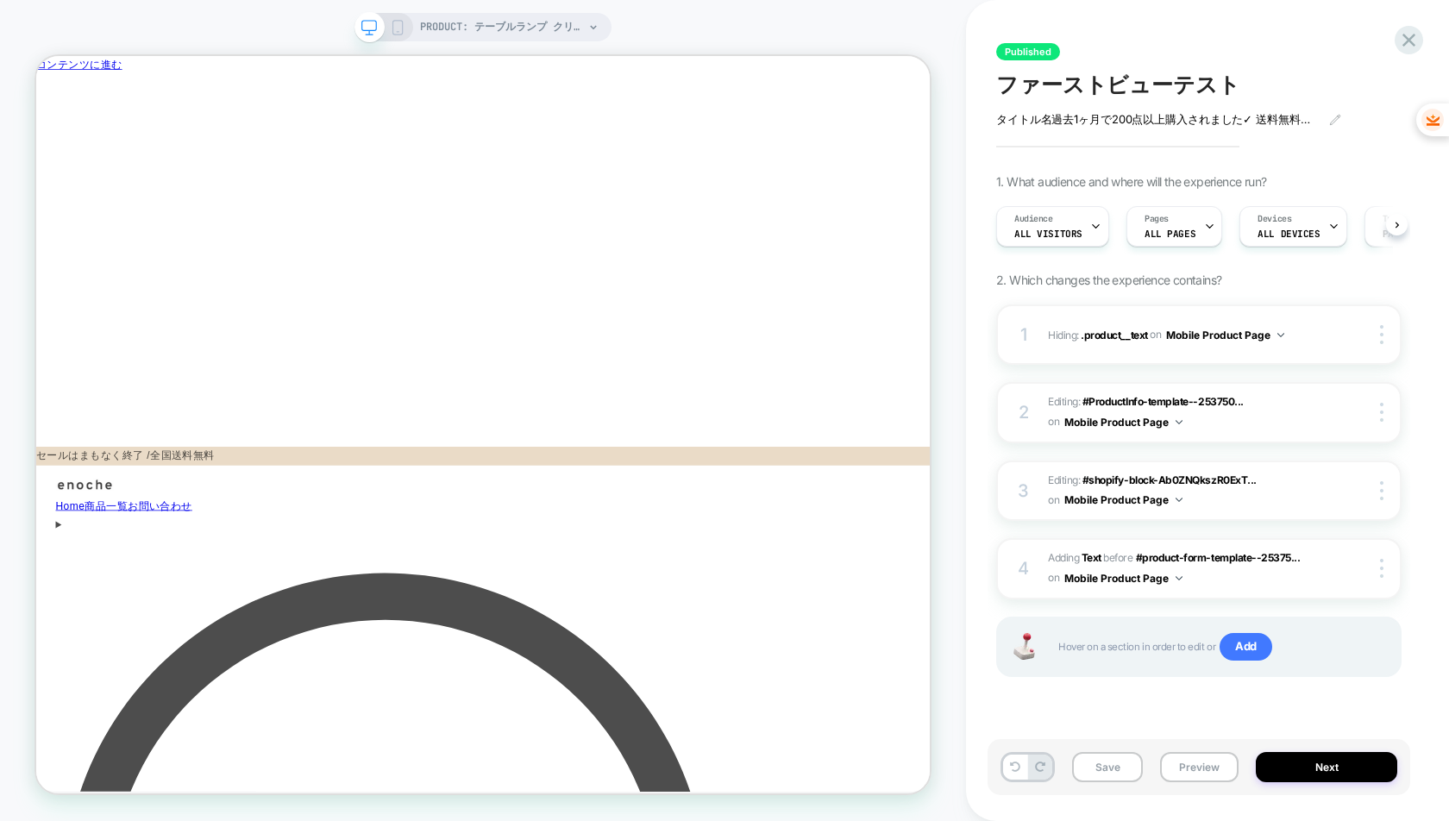
scroll to position [0, 1]
click at [398, 28] on icon at bounding box center [398, 28] width 16 height 16
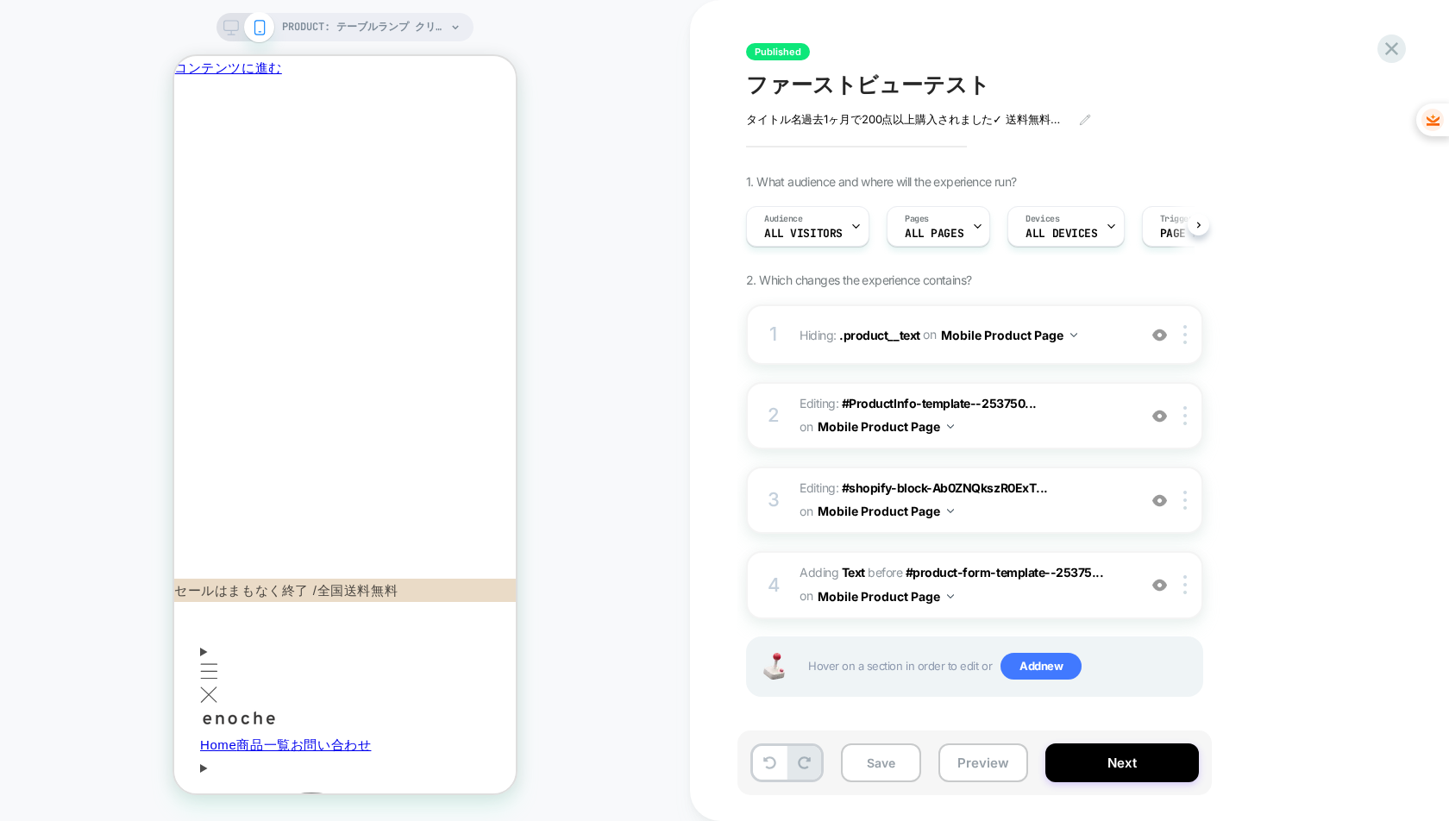
scroll to position [0, 1]
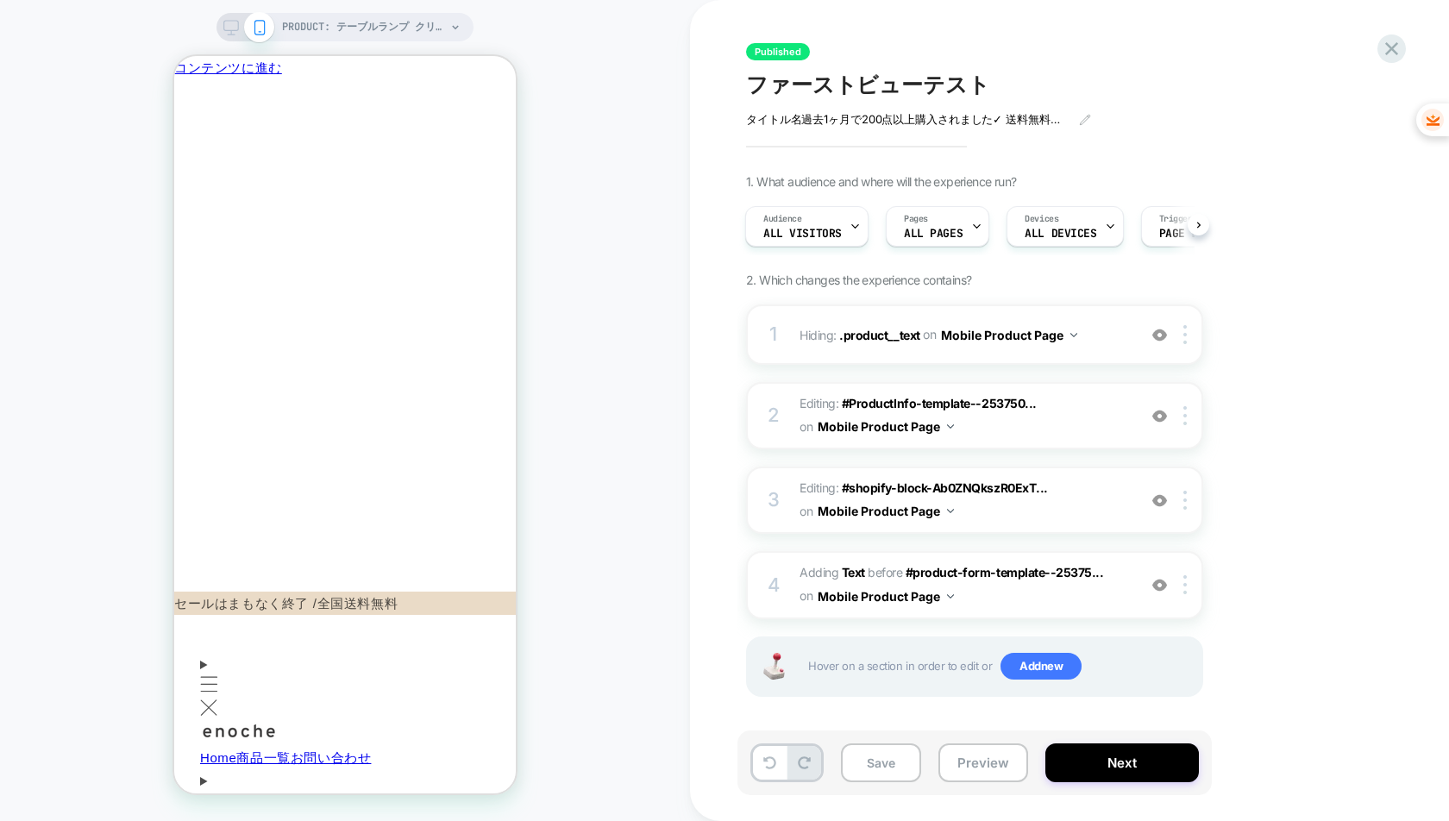
click at [236, 27] on icon at bounding box center [231, 28] width 16 height 16
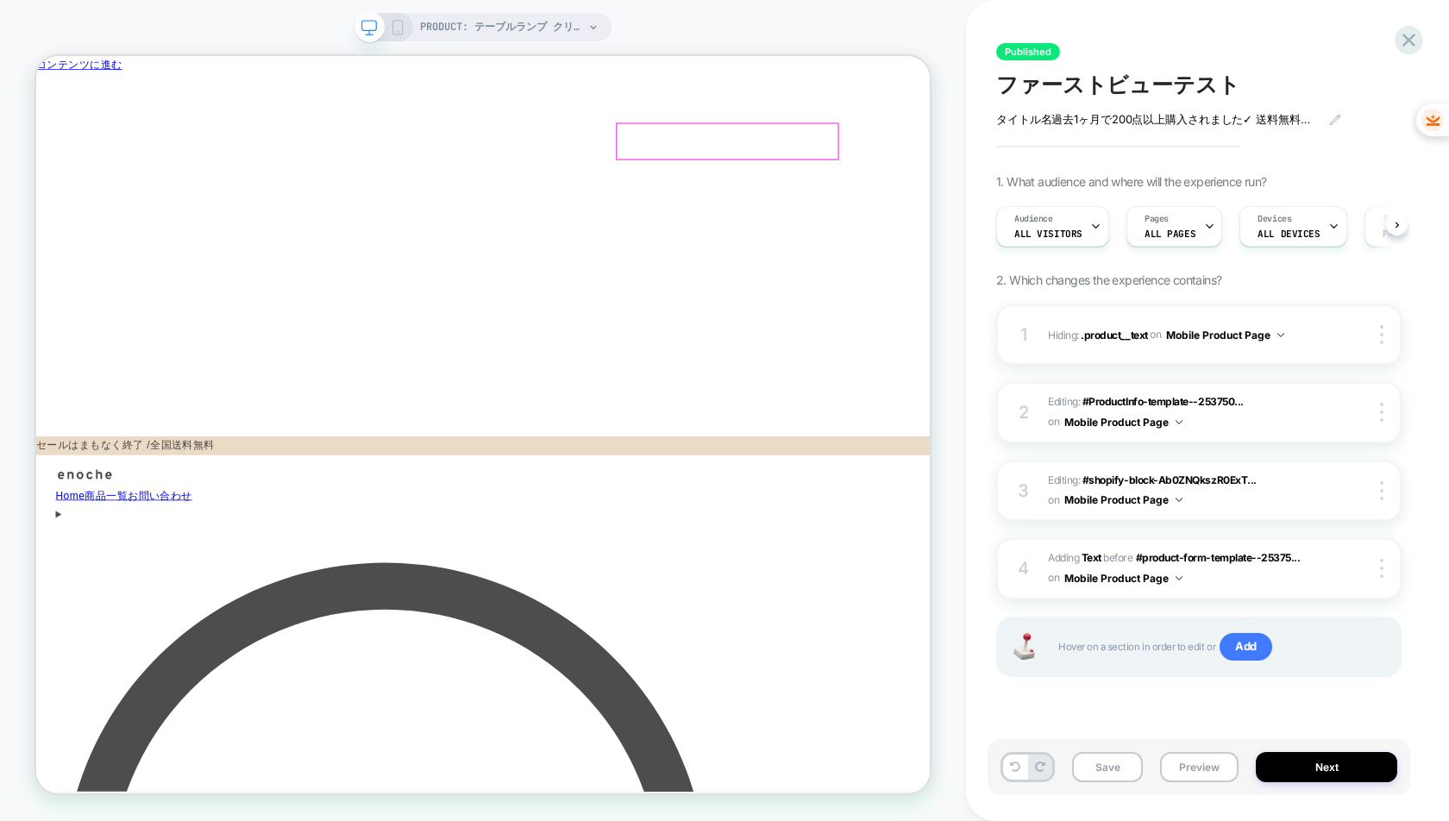
scroll to position [0, 1]
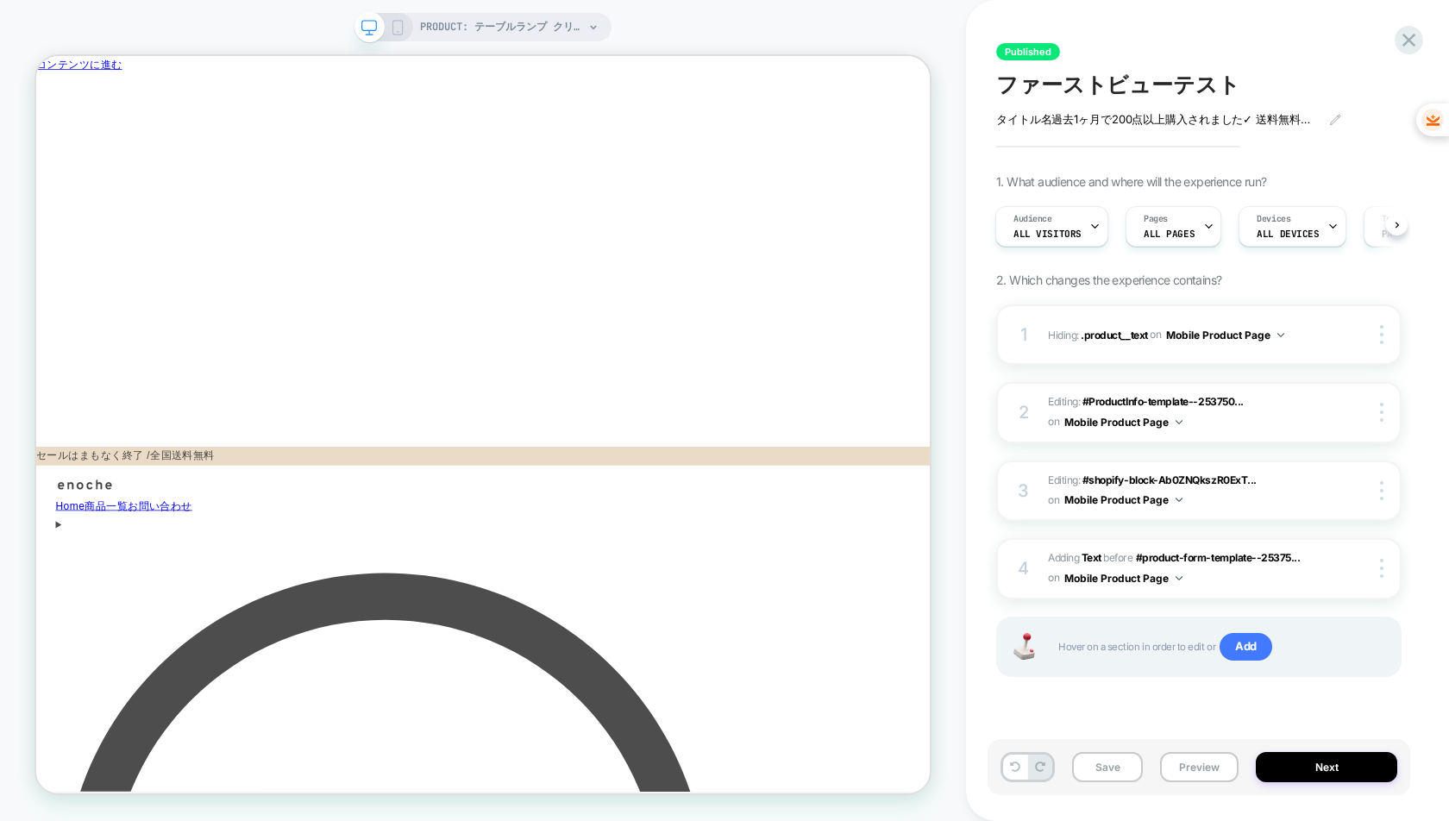
click at [403, 30] on icon at bounding box center [398, 28] width 16 height 16
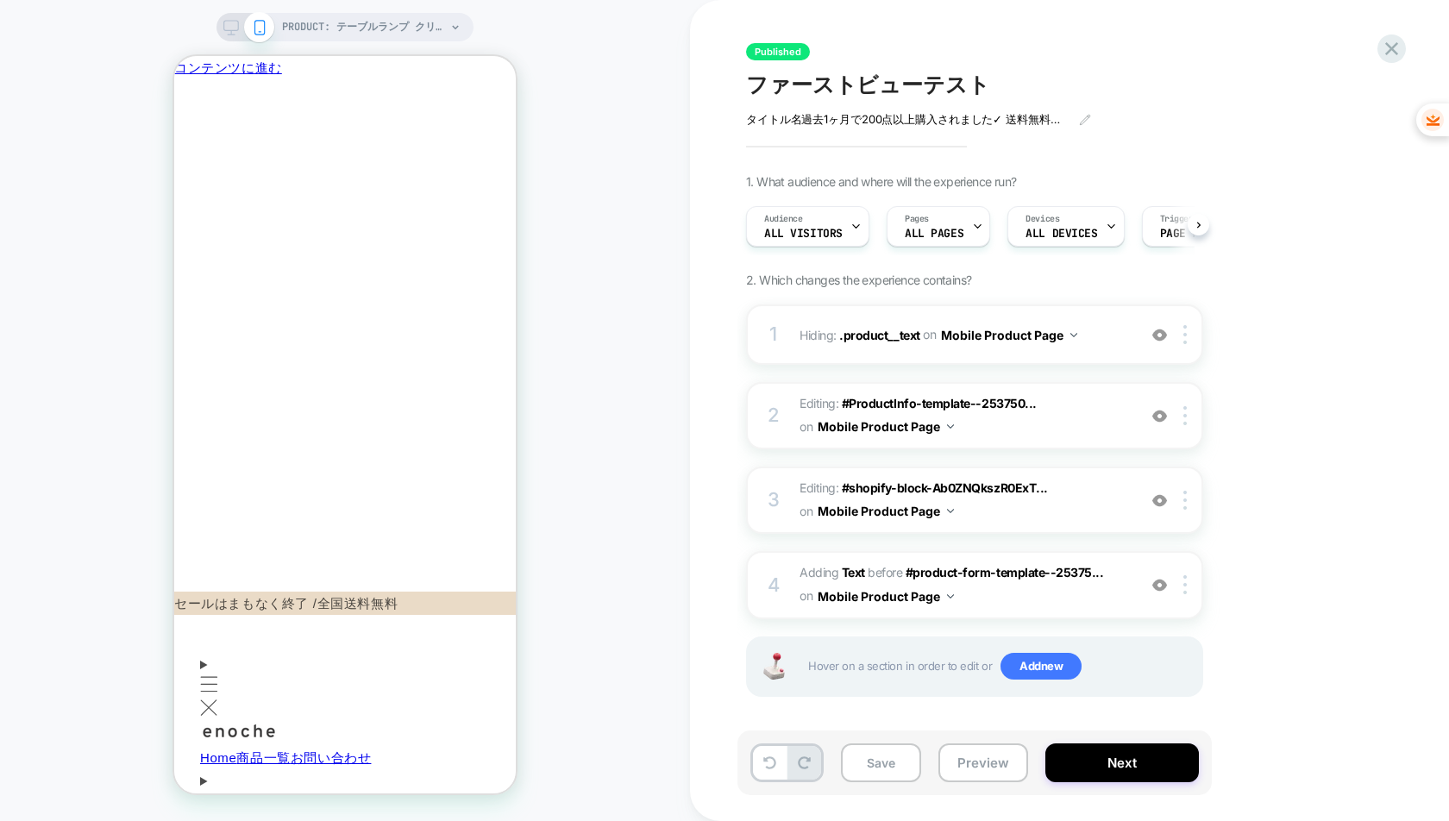
scroll to position [0, 1]
click at [95, 780] on div "PRODUCT: テーブルランプ クリスタル ランタン™️ [led table lamp 001] PRODUCT: テーブルランプ クリスタル ランタン™…" at bounding box center [345, 410] width 690 height 787
